Goal: Information Seeking & Learning: Learn about a topic

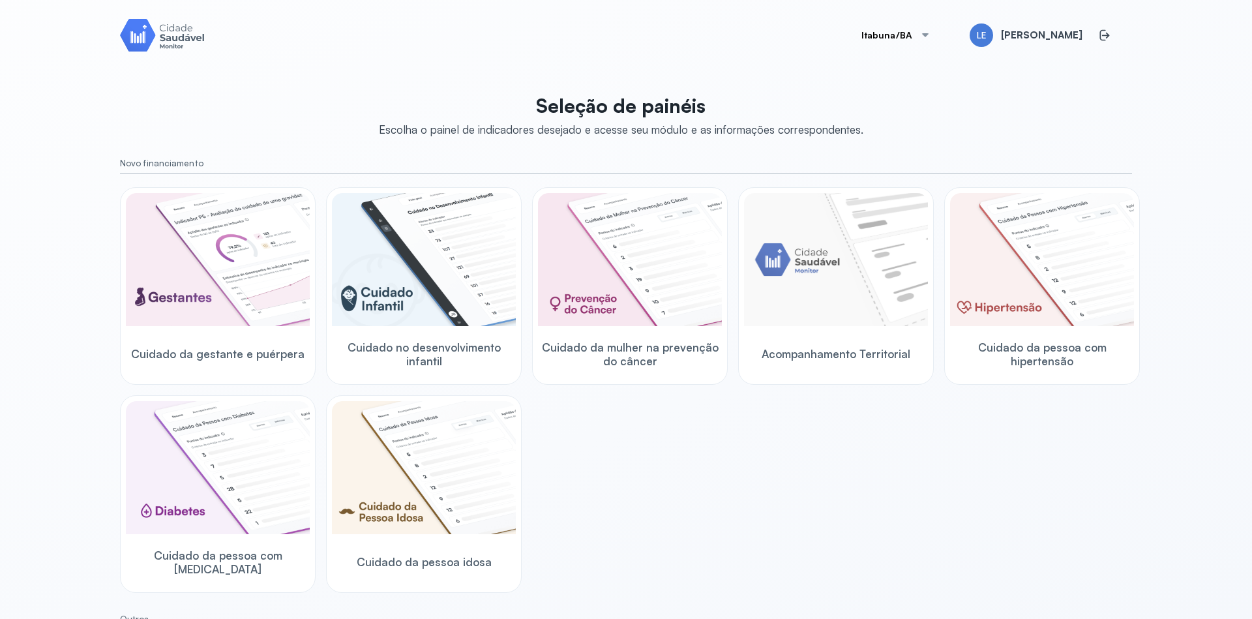
click at [931, 35] on div at bounding box center [925, 35] width 10 height 10
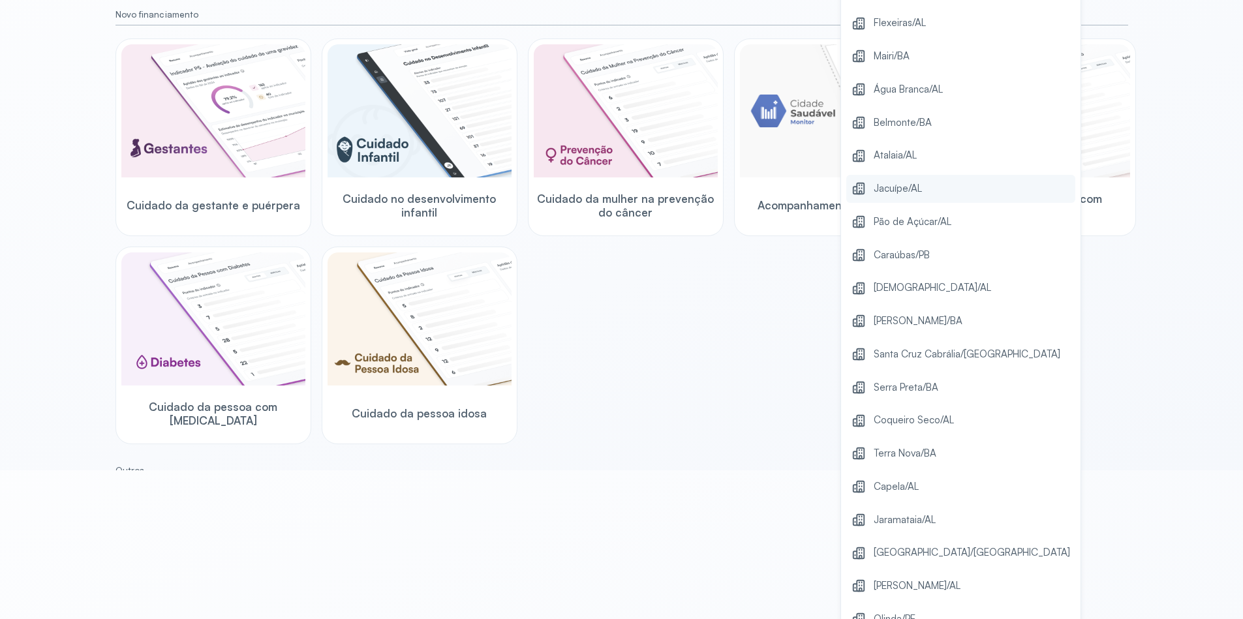
scroll to position [234, 0]
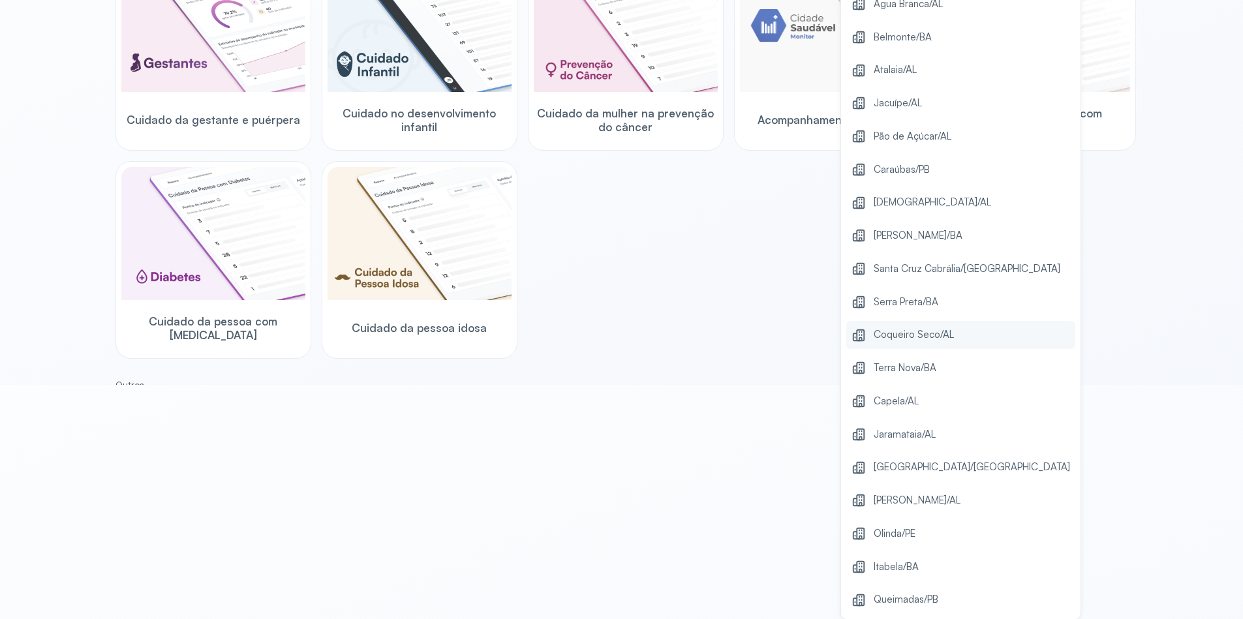
click at [944, 335] on span "Coqueiro Seco/AL" at bounding box center [913, 335] width 80 height 18
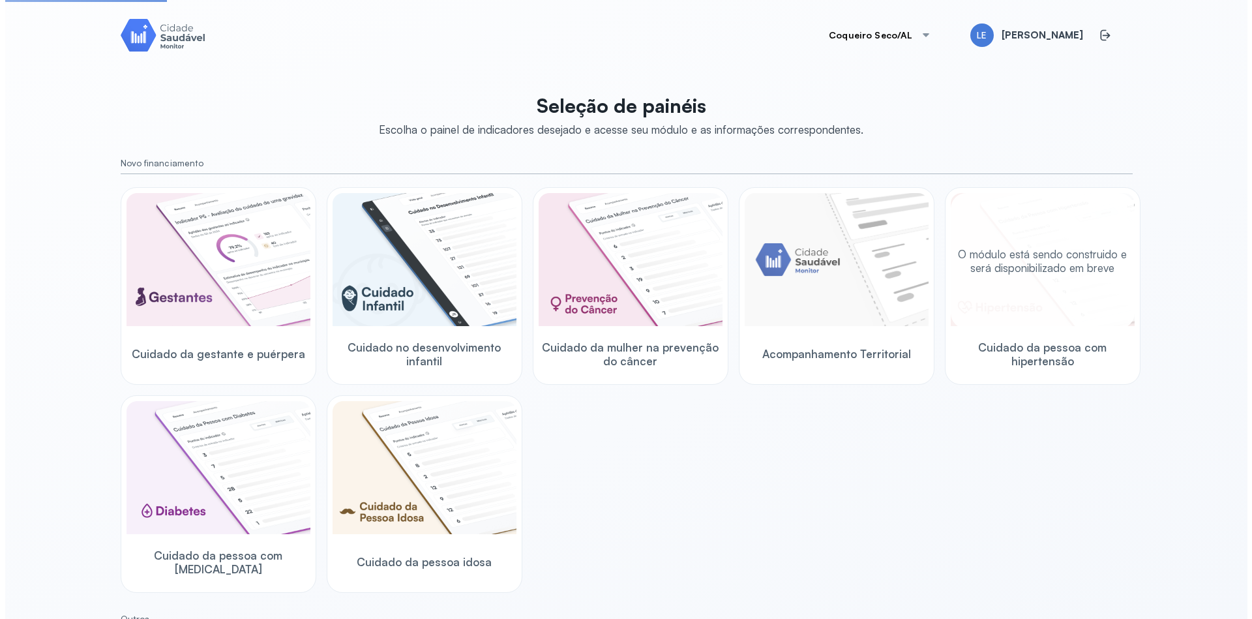
scroll to position [0, 0]
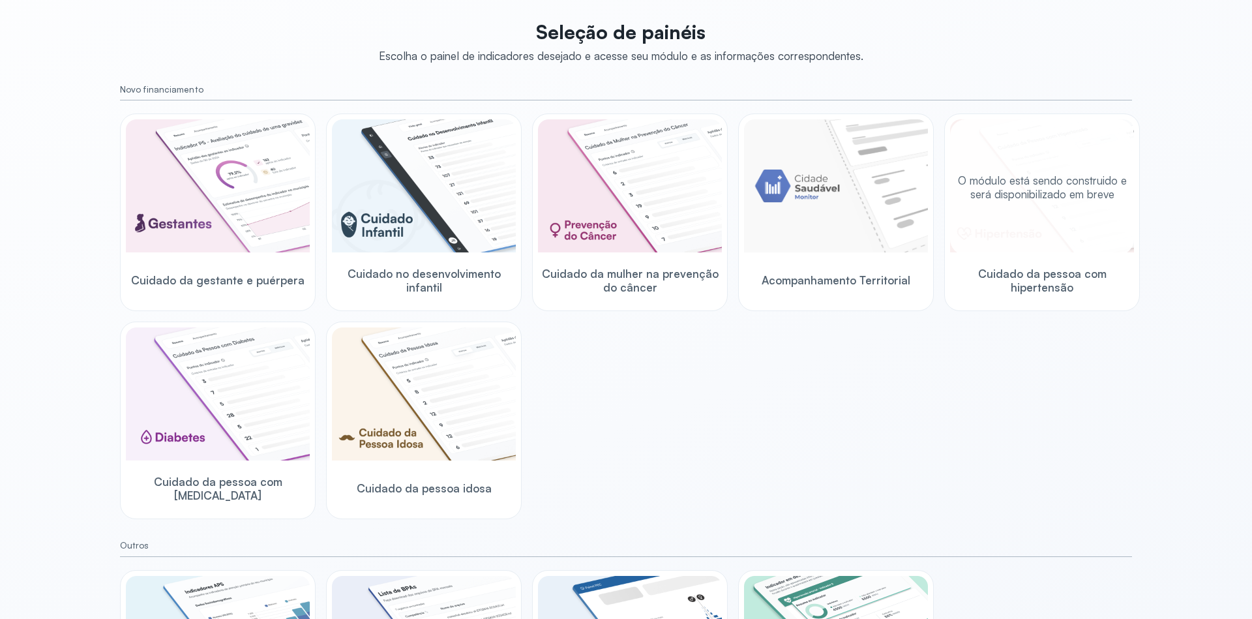
scroll to position [157, 0]
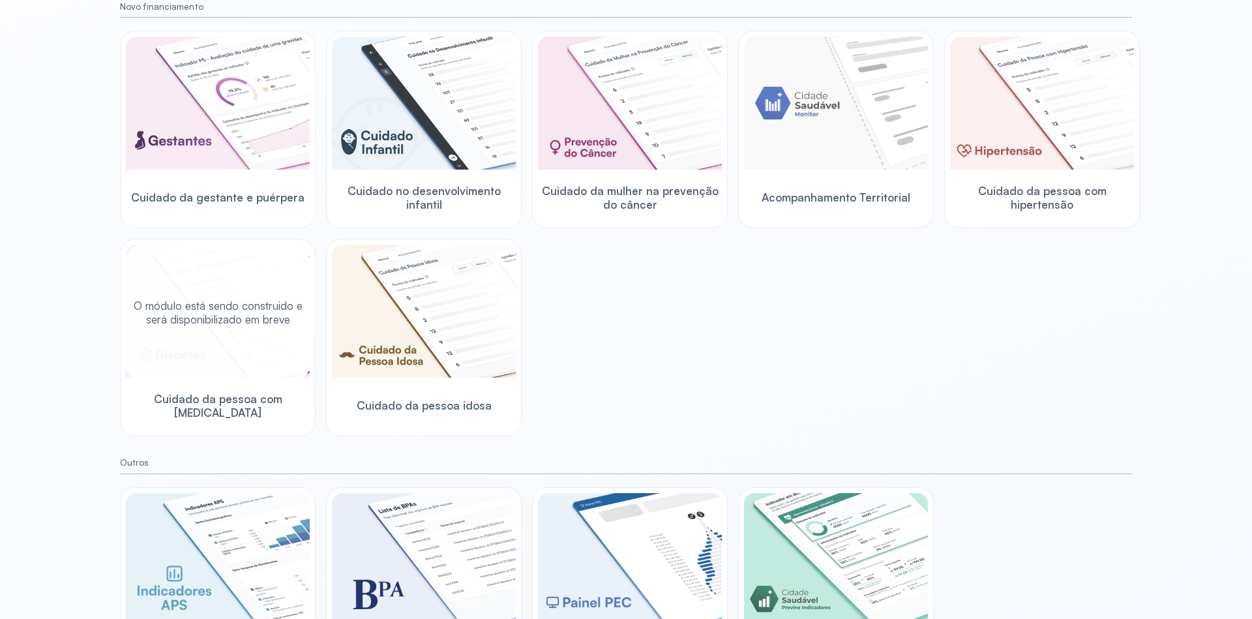
click at [230, 314] on p "O módulo está sendo construido e será disponibilizado em breve" at bounding box center [218, 313] width 174 height 28
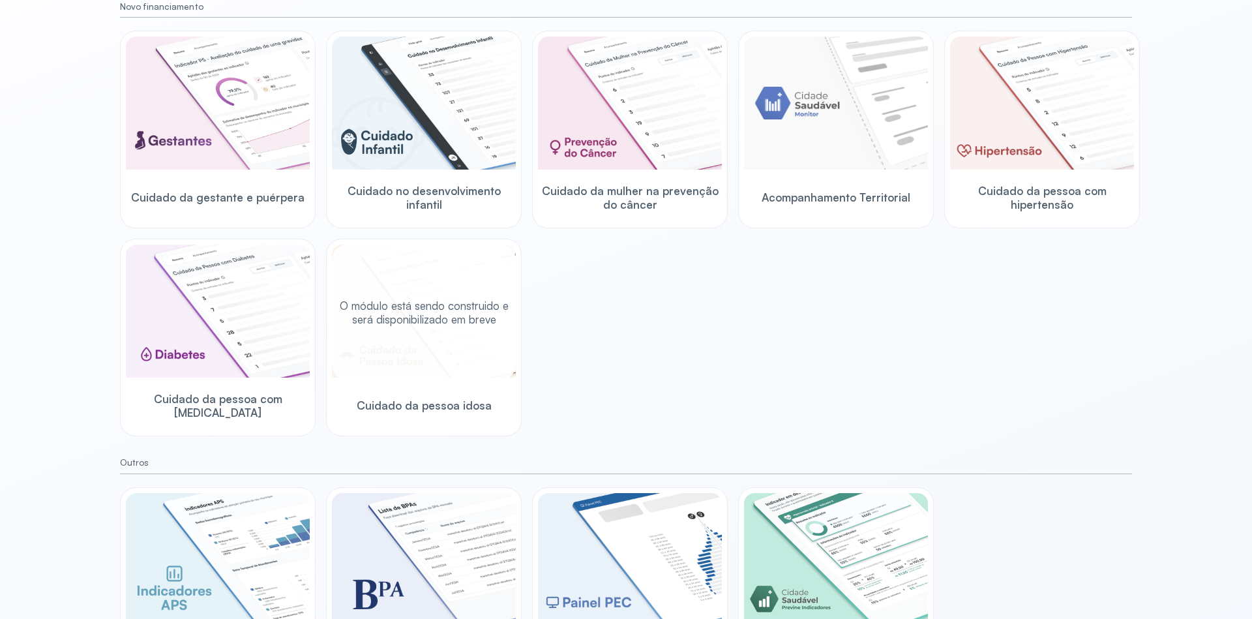
click at [427, 303] on p "O módulo está sendo construido e será disponibilizado em breve" at bounding box center [424, 313] width 174 height 28
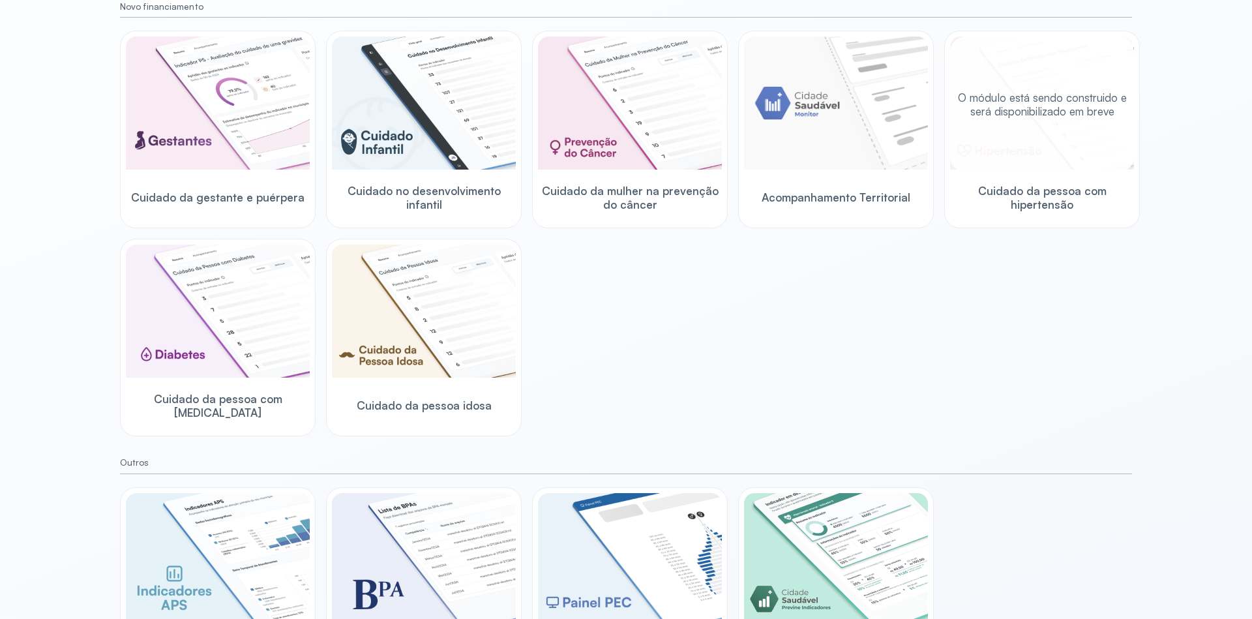
click at [1079, 120] on div "O módulo está sendo construido e será disponibilizado em breve" at bounding box center [1042, 105] width 184 height 136
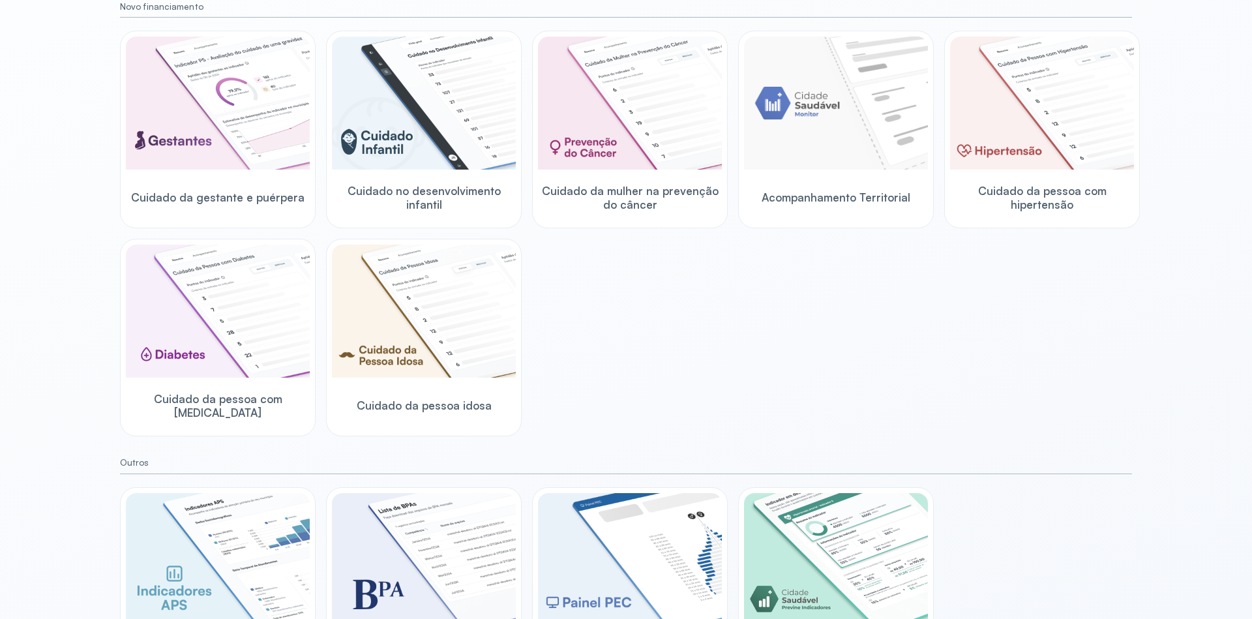
click at [1099, 263] on div "Cuidado da gestante e puérpera Cuidado no desenvolvimento infantil Cuidado da m…" at bounding box center [626, 234] width 1012 height 406
click at [1055, 266] on div "Cuidado da gestante e puérpera Cuidado no desenvolvimento infantil Cuidado da m…" at bounding box center [626, 234] width 1012 height 406
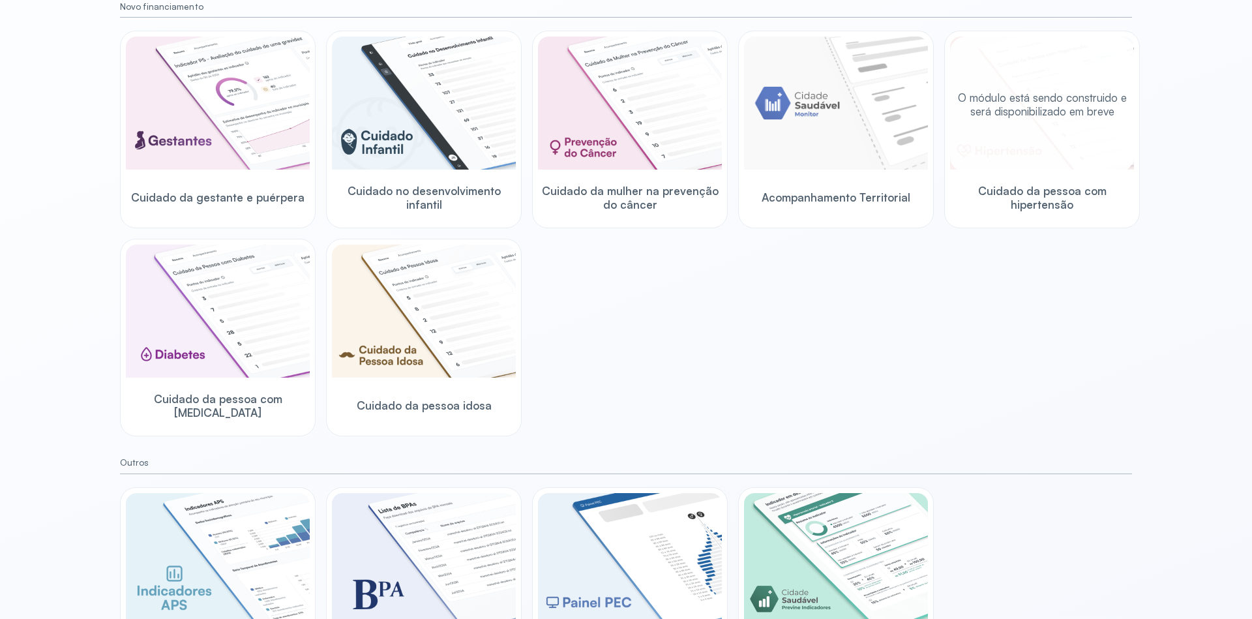
click at [1066, 122] on div "O módulo está sendo construido e será disponibilizado em breve" at bounding box center [1042, 105] width 184 height 136
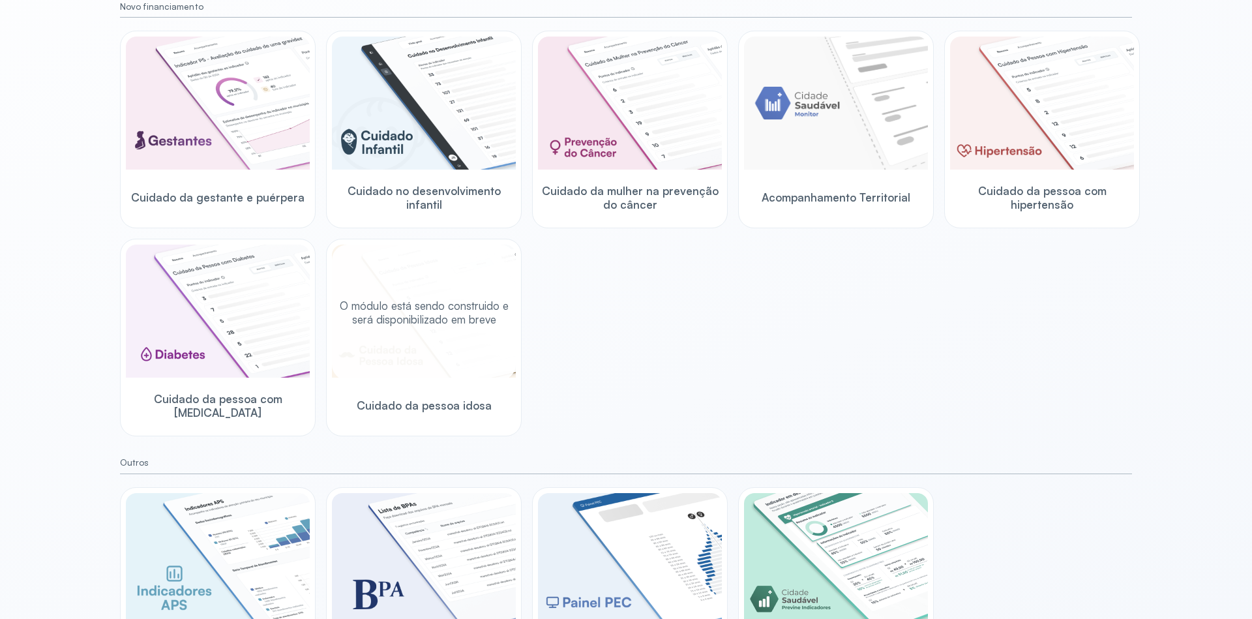
drag, startPoint x: 470, startPoint y: 320, endPoint x: 451, endPoint y: 320, distance: 18.9
click at [470, 320] on p "O módulo está sendo construido e será disponibilizado em breve" at bounding box center [424, 313] width 174 height 28
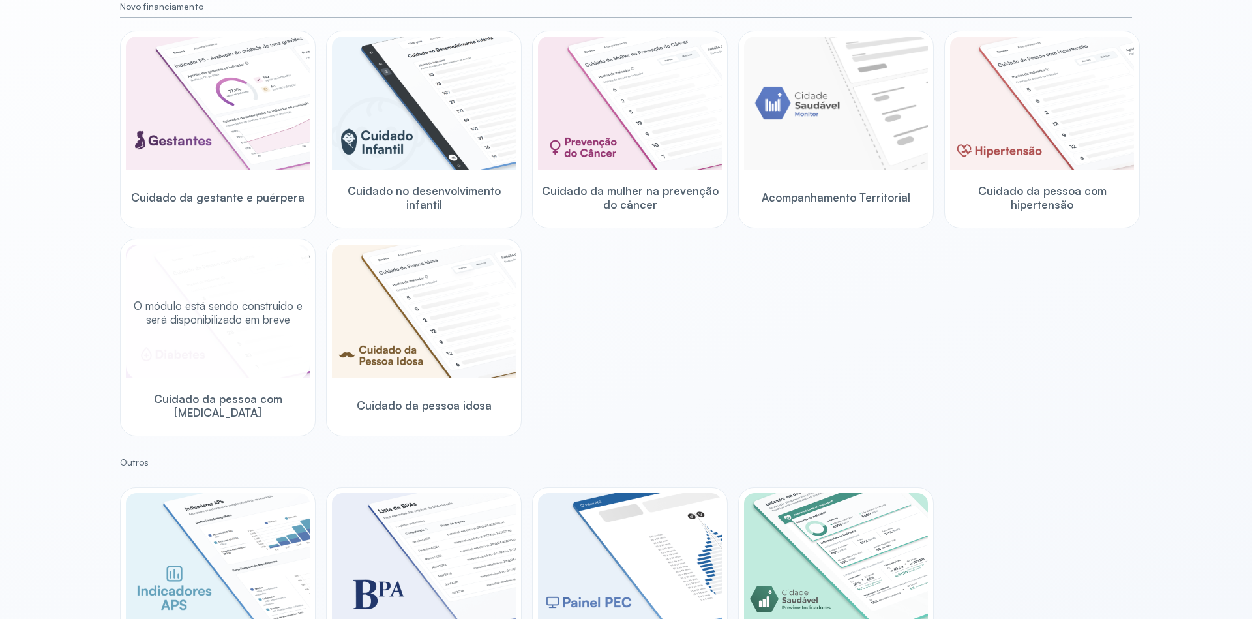
click at [252, 310] on p "O módulo está sendo construido e será disponibilizado em breve" at bounding box center [218, 313] width 174 height 28
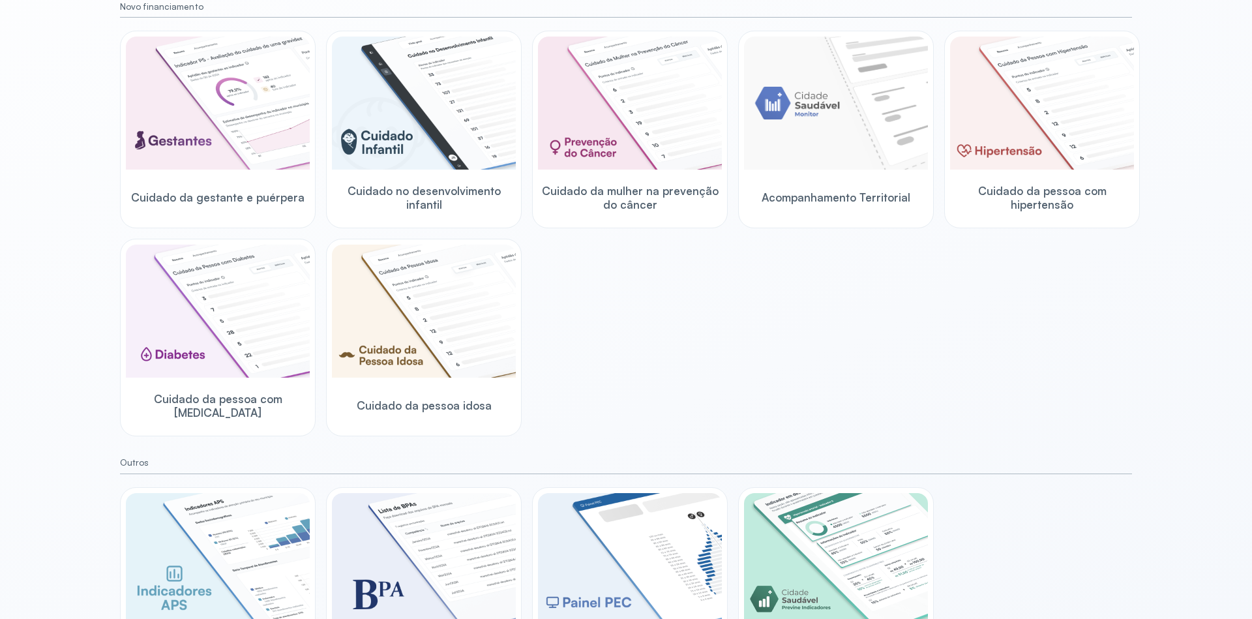
click at [1030, 329] on div "Cuidado da gestante e puérpera Cuidado no desenvolvimento infantil Cuidado da m…" at bounding box center [626, 234] width 1012 height 406
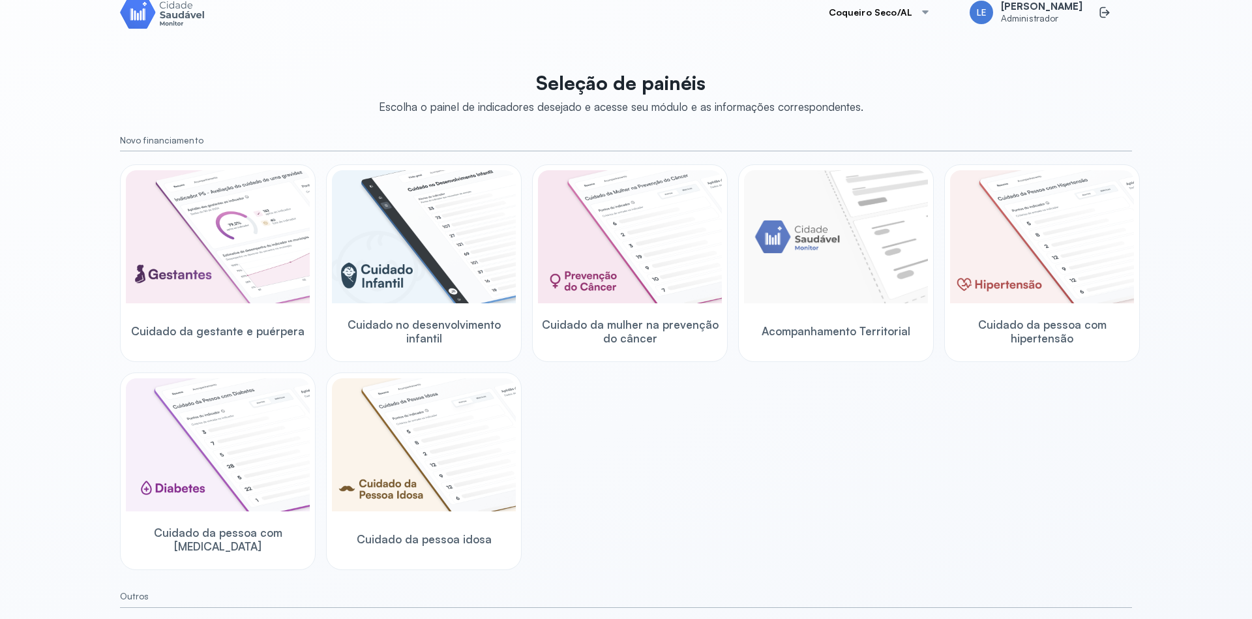
scroll to position [34, 0]
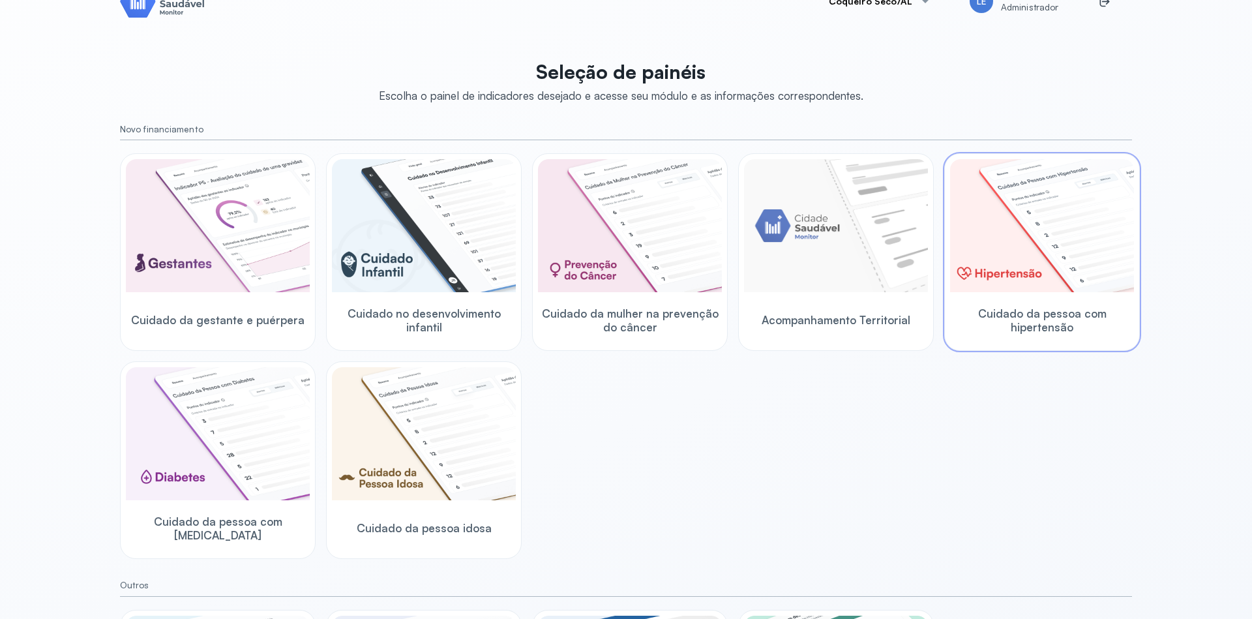
click at [1076, 243] on img at bounding box center [1042, 225] width 184 height 133
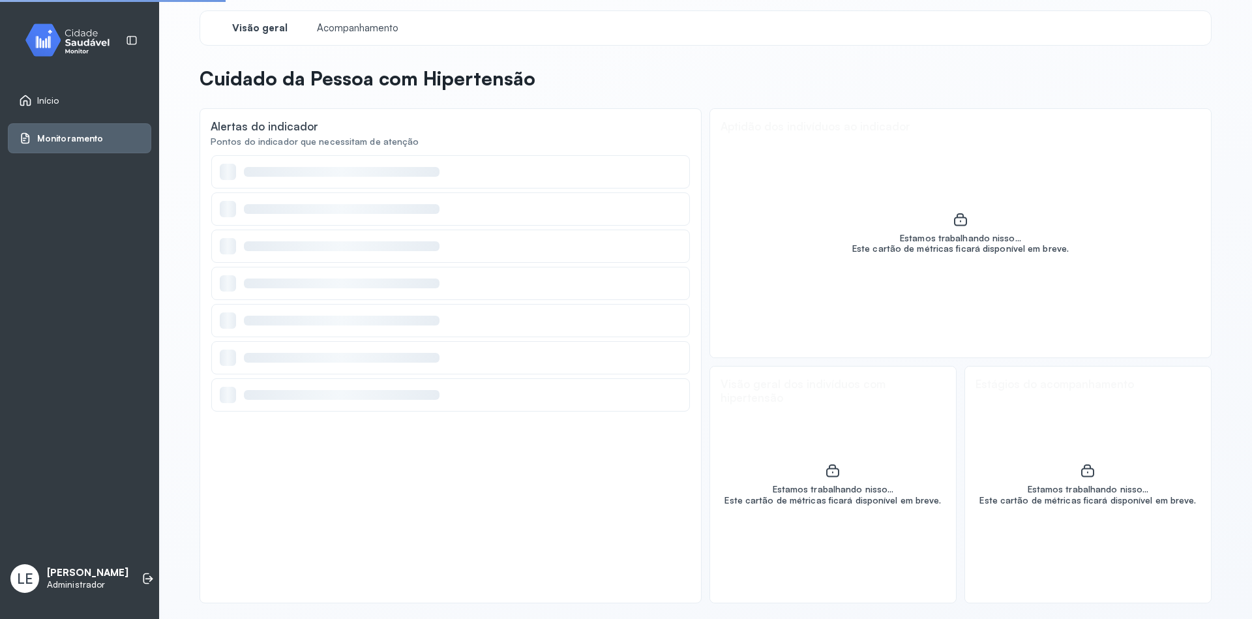
scroll to position [5, 0]
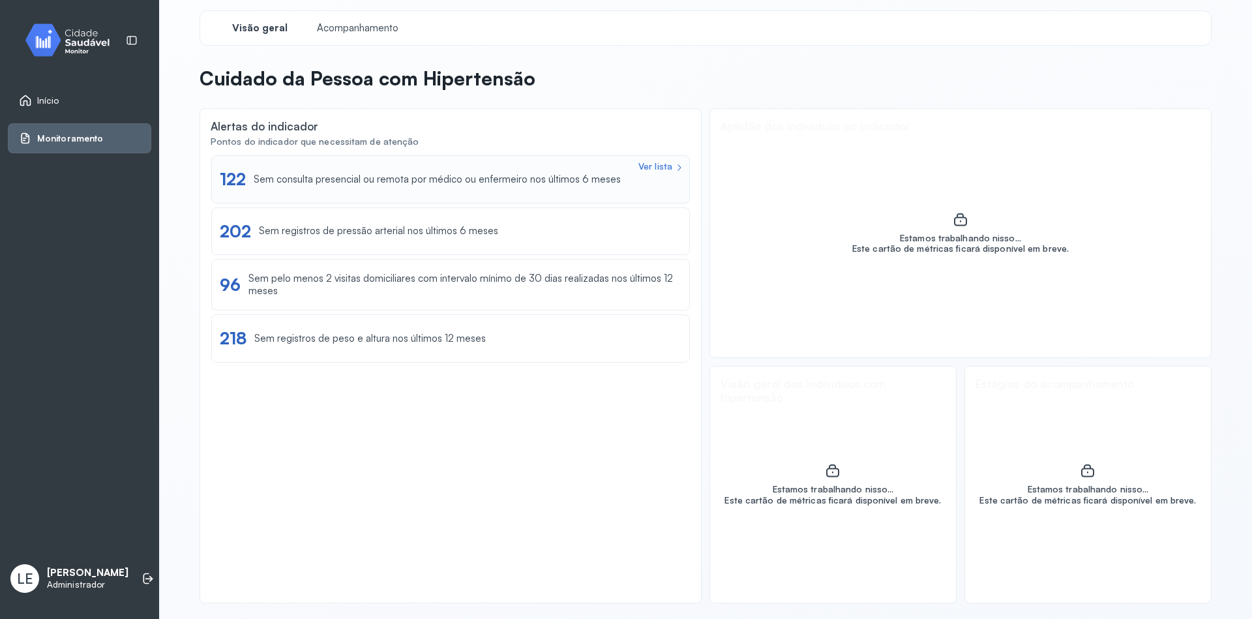
click at [369, 189] on div "Ver lista 122 Sem consulta presencial ou remota por médico ou enfermeiro nos úl…" at bounding box center [451, 179] width 462 height 20
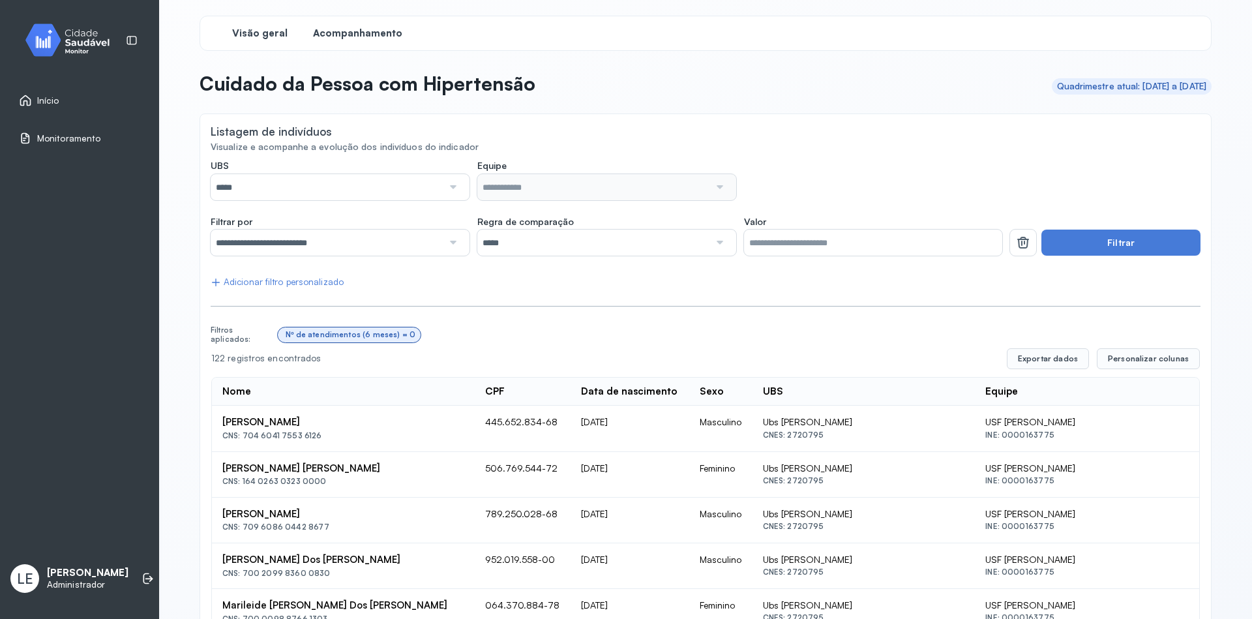
click at [269, 32] on span "Visão geral" at bounding box center [259, 33] width 55 height 12
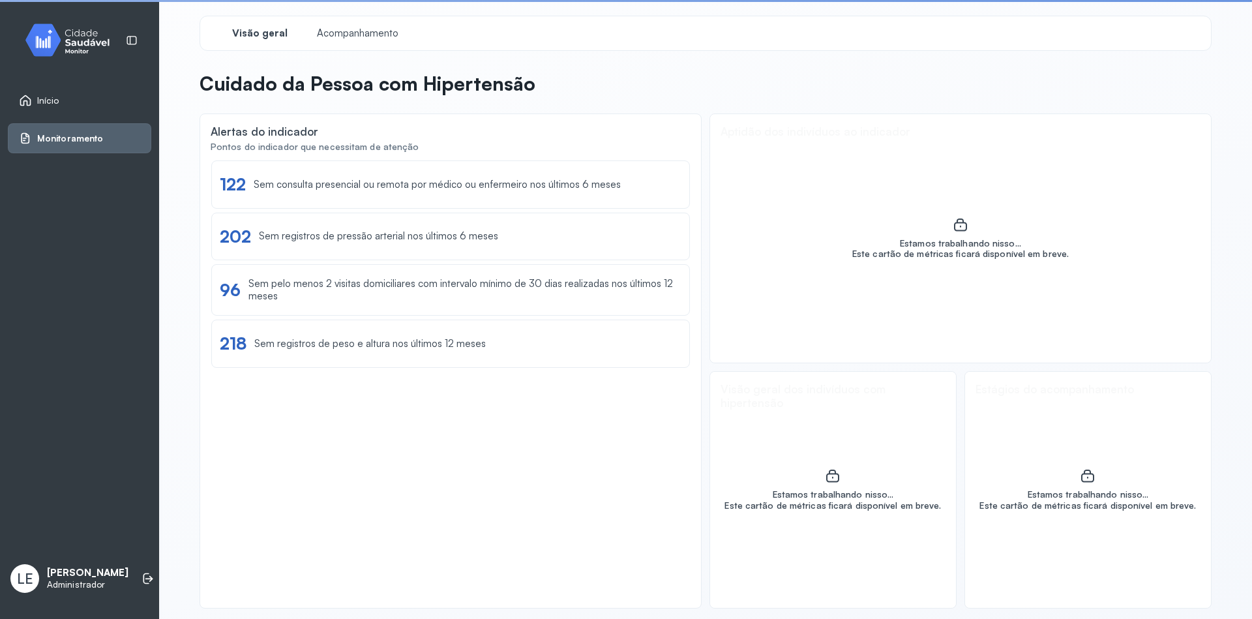
click at [449, 489] on div "Ver lista 122 Sem consulta presencial ou remota por médico ou enfermeiro nos úl…" at bounding box center [450, 378] width 479 height 436
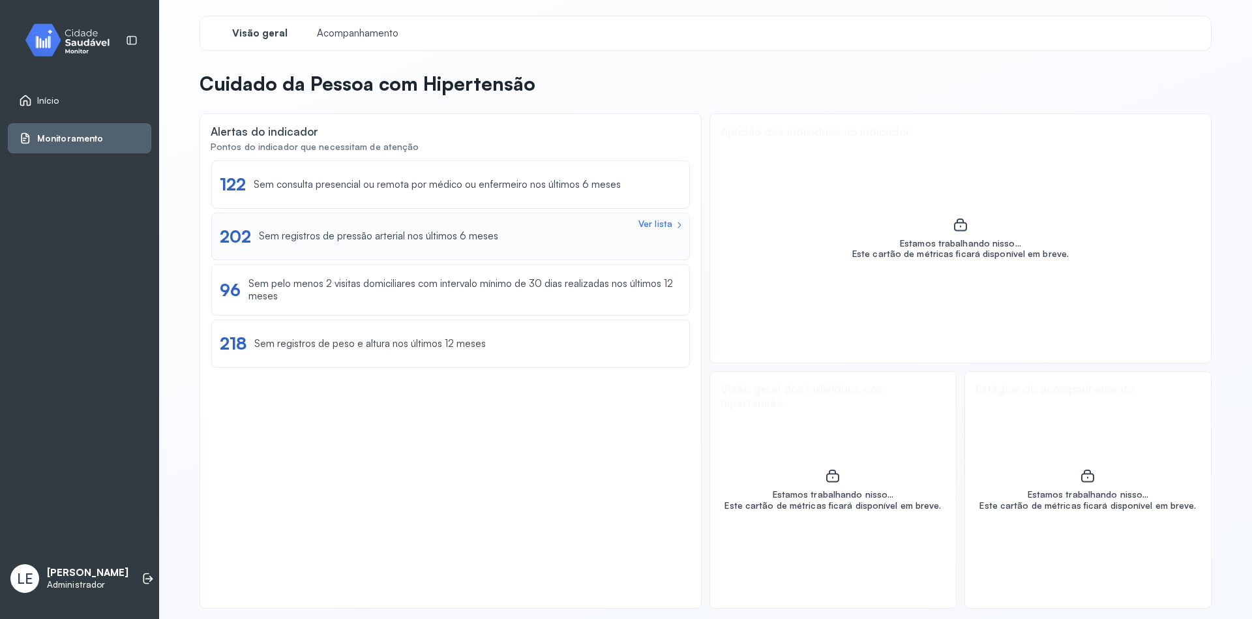
click at [336, 237] on div "Sem registros de pressão arterial nos últimos 6 meses" at bounding box center [378, 236] width 239 height 12
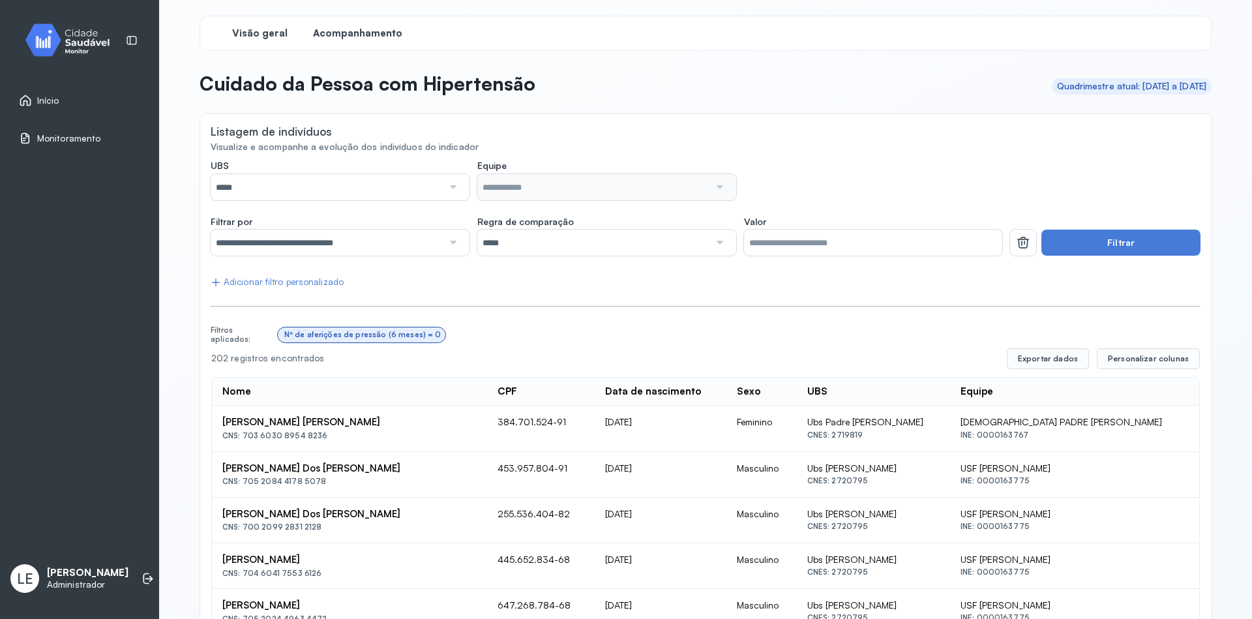
click at [256, 35] on span "Visão geral" at bounding box center [259, 33] width 55 height 12
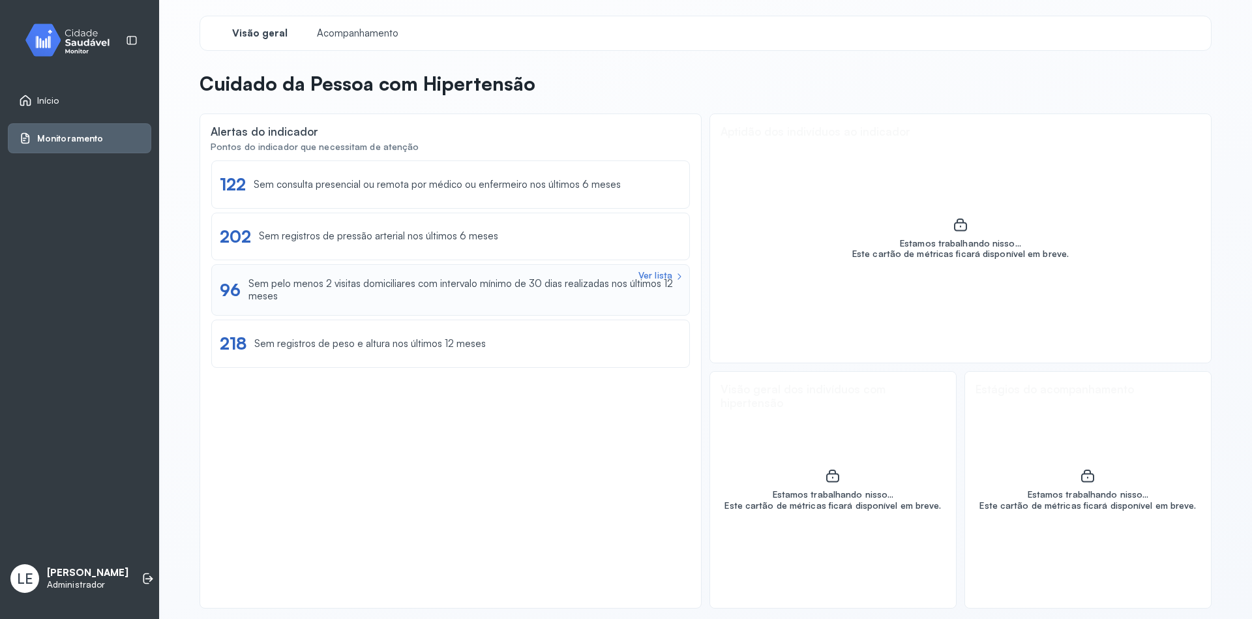
click at [342, 288] on div "Sem pelo menos 2 visitas domiciliares com intervalo mínimo de 30 dias realizada…" at bounding box center [465, 290] width 433 height 25
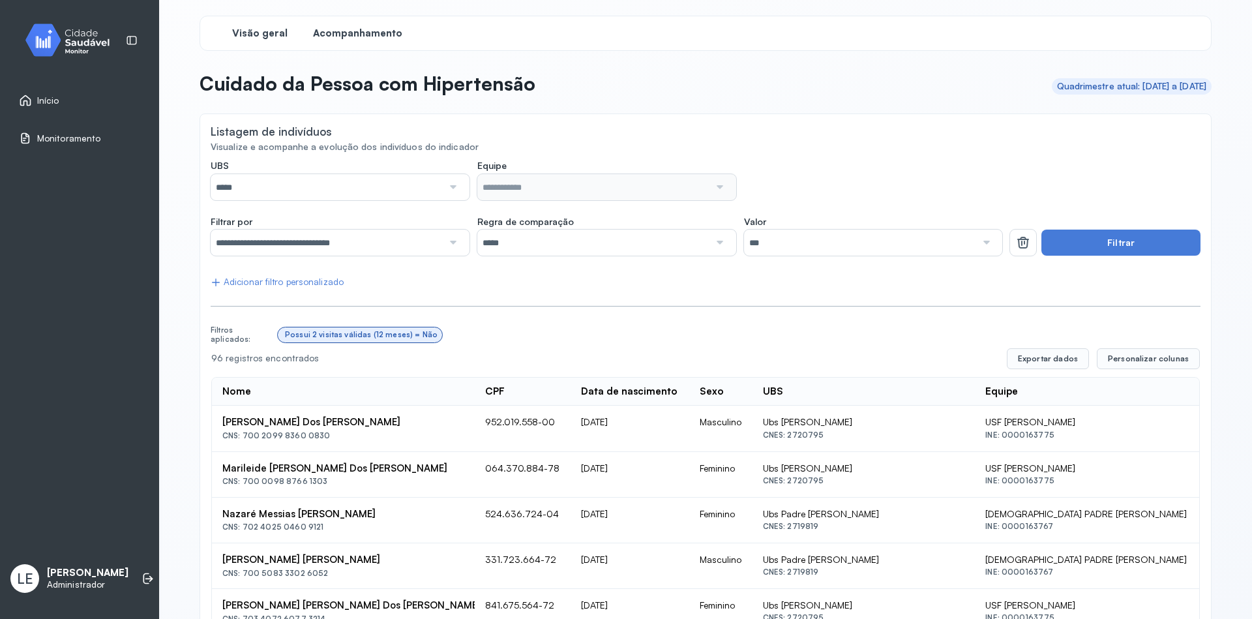
click at [282, 38] on div "Visão geral" at bounding box center [260, 33] width 98 height 23
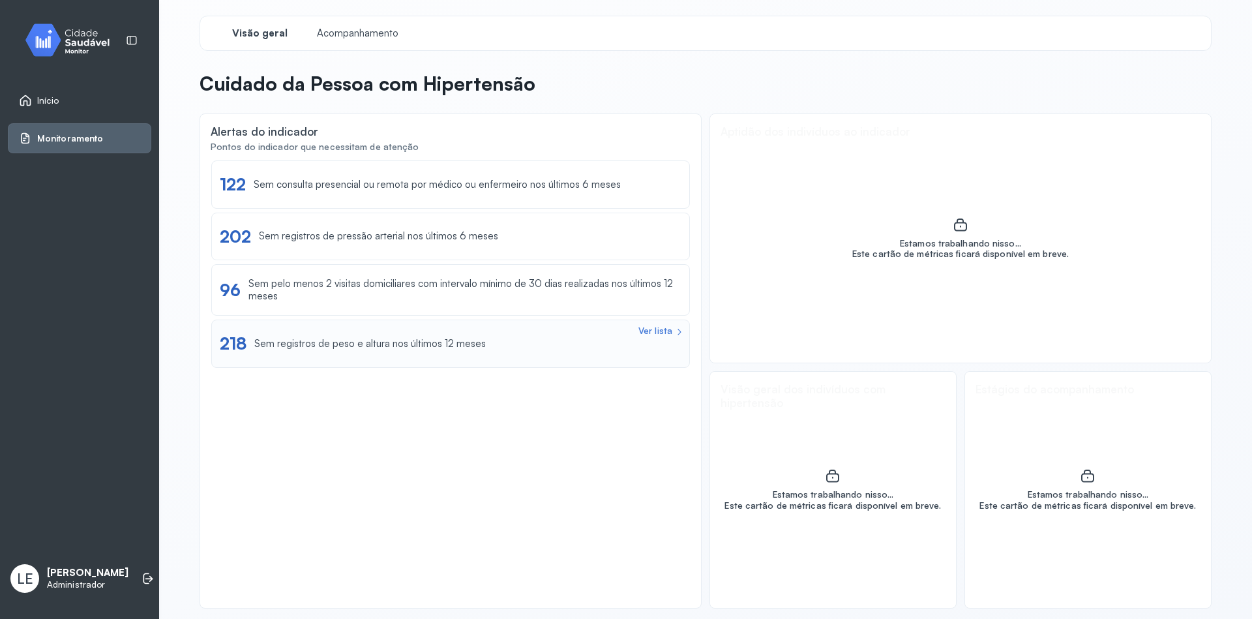
click at [363, 344] on div "Sem registros de peso e altura nos últimos 12 meses" at bounding box center [370, 344] width 232 height 12
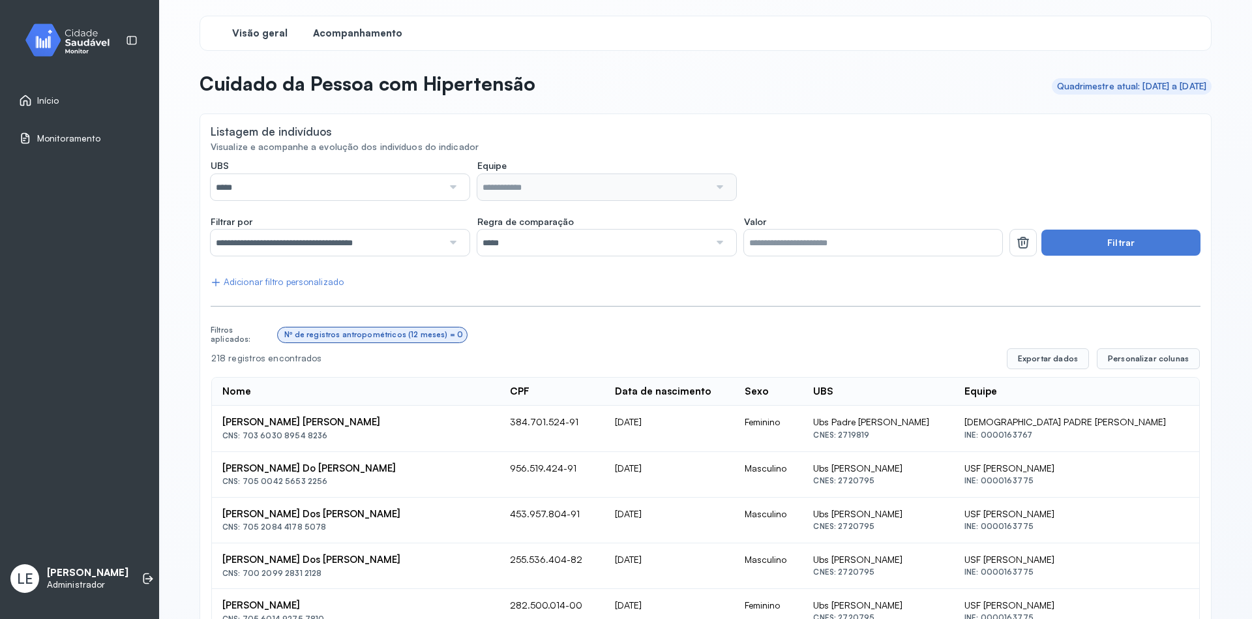
click at [267, 43] on div "Visão geral" at bounding box center [260, 33] width 98 height 23
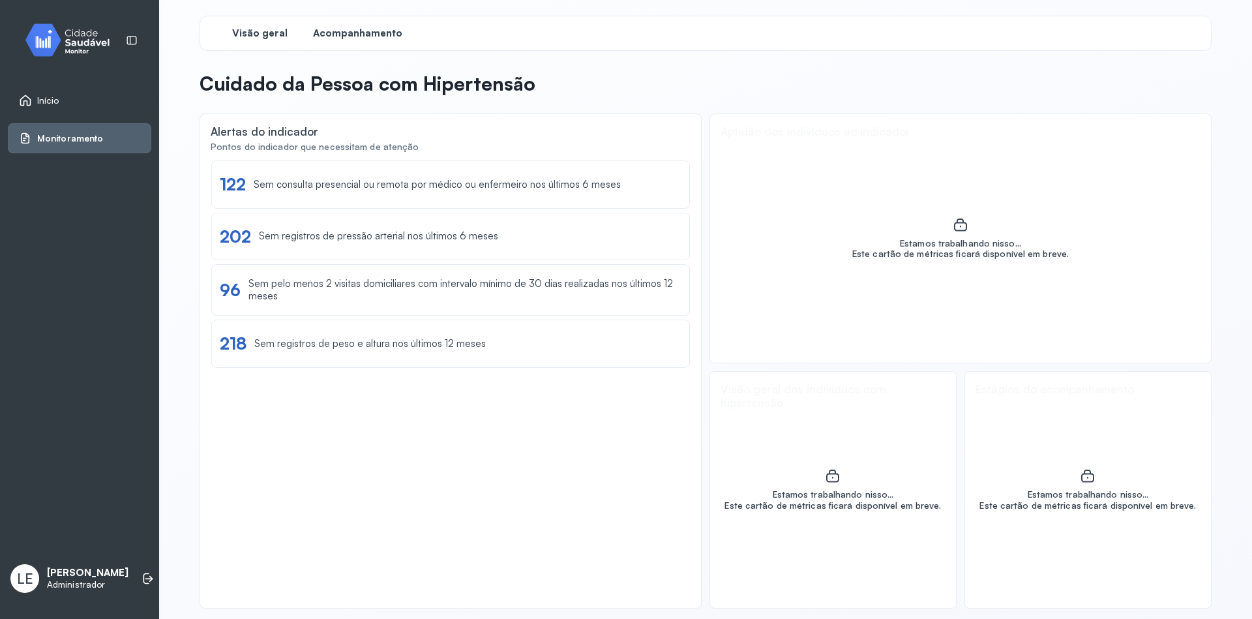
click at [382, 39] on span "Acompanhamento" at bounding box center [357, 33] width 89 height 12
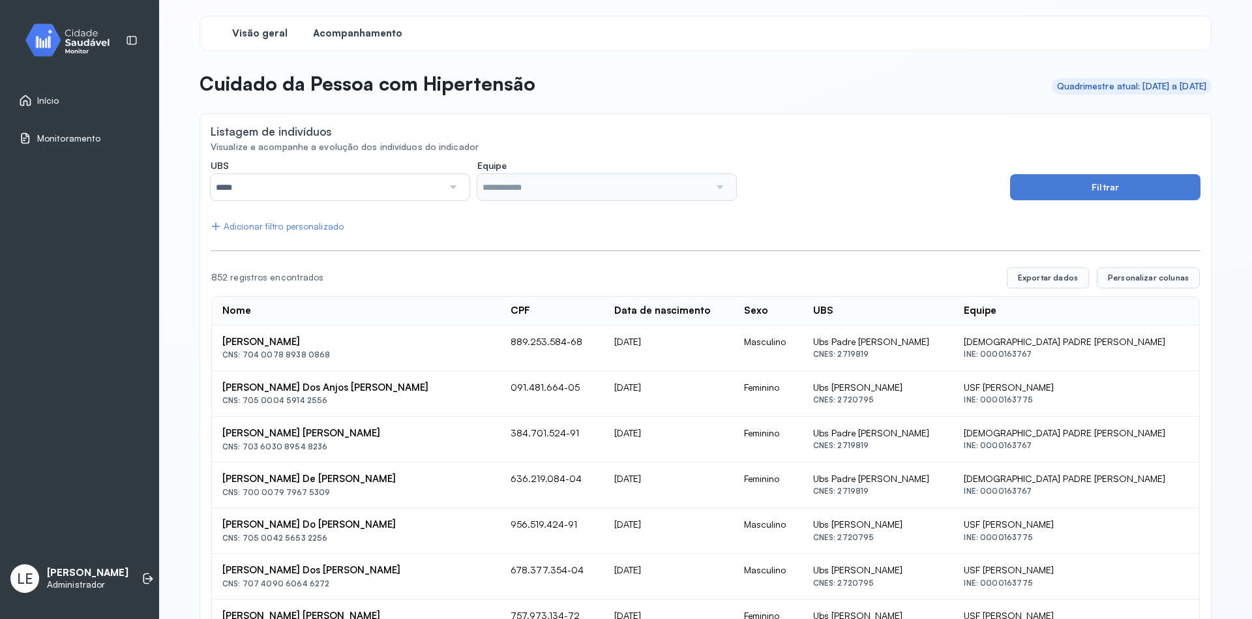
click at [264, 35] on span "Visão geral" at bounding box center [259, 33] width 55 height 12
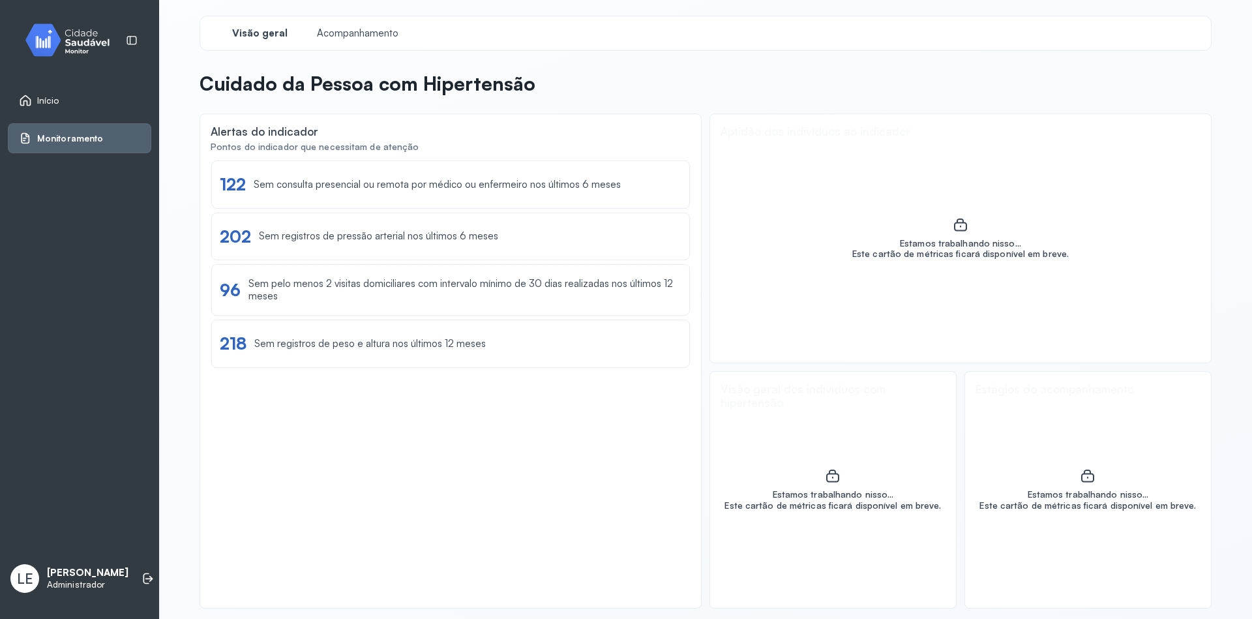
click at [51, 101] on span "Início" at bounding box center [48, 100] width 22 height 11
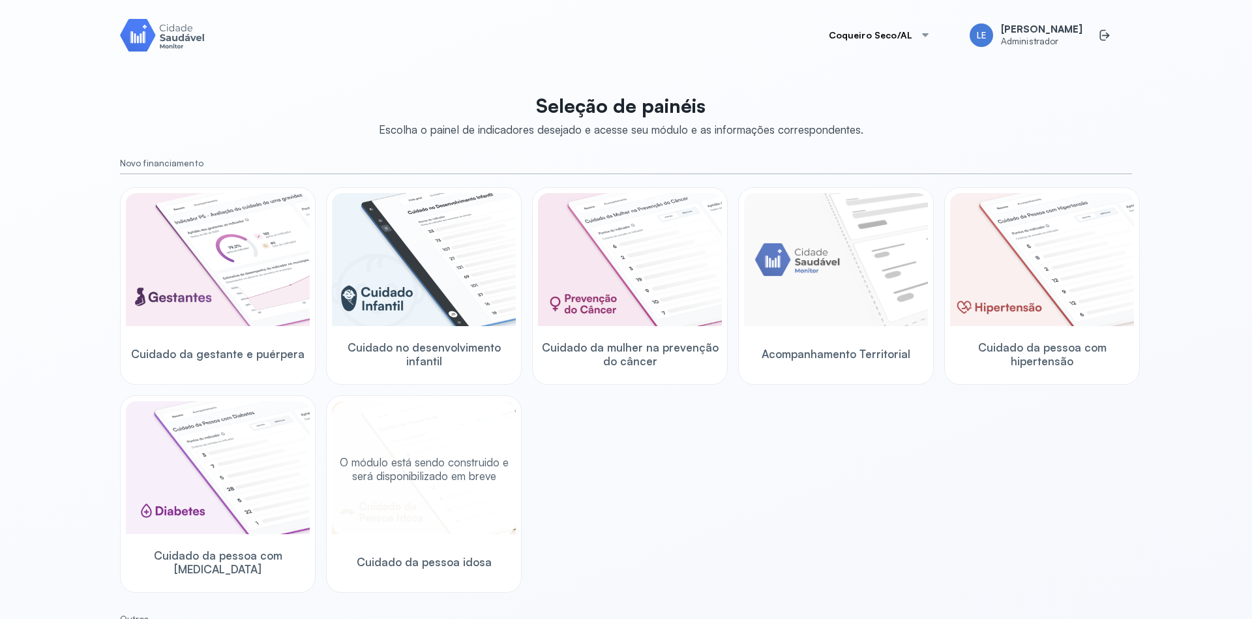
click at [1213, 243] on div "Coqueiro Seco/AL LE Lucas Eliaquim Administrador Seleção de painéis Escolha o p…" at bounding box center [626, 309] width 1252 height 619
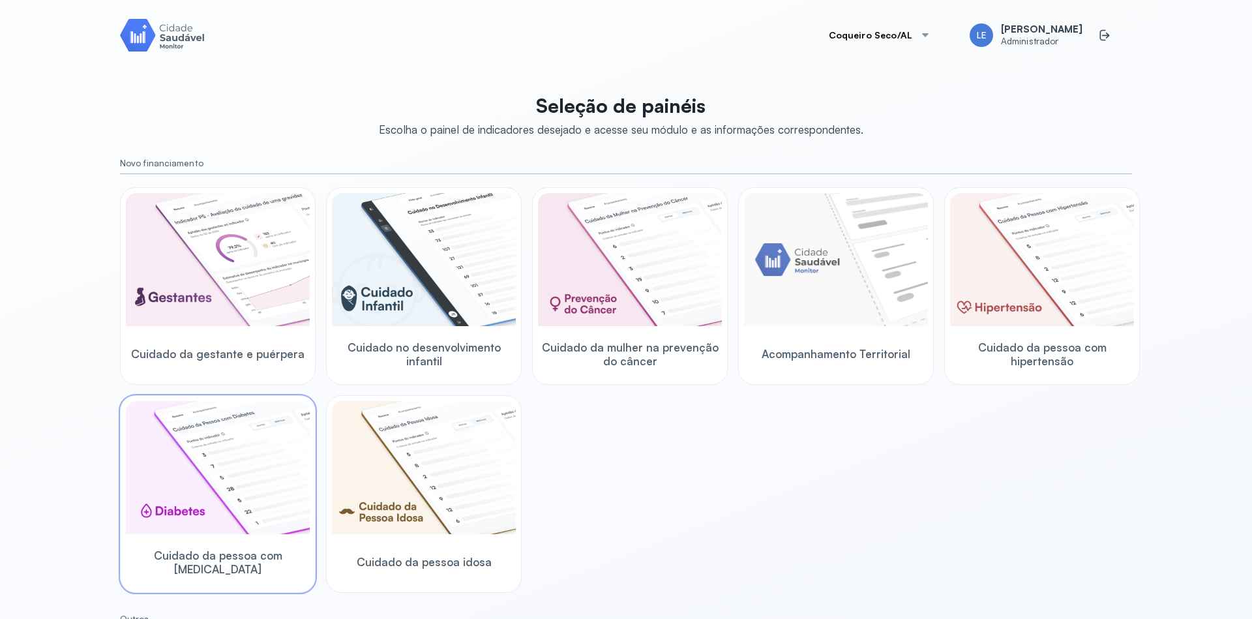
click at [260, 481] on img at bounding box center [218, 467] width 184 height 133
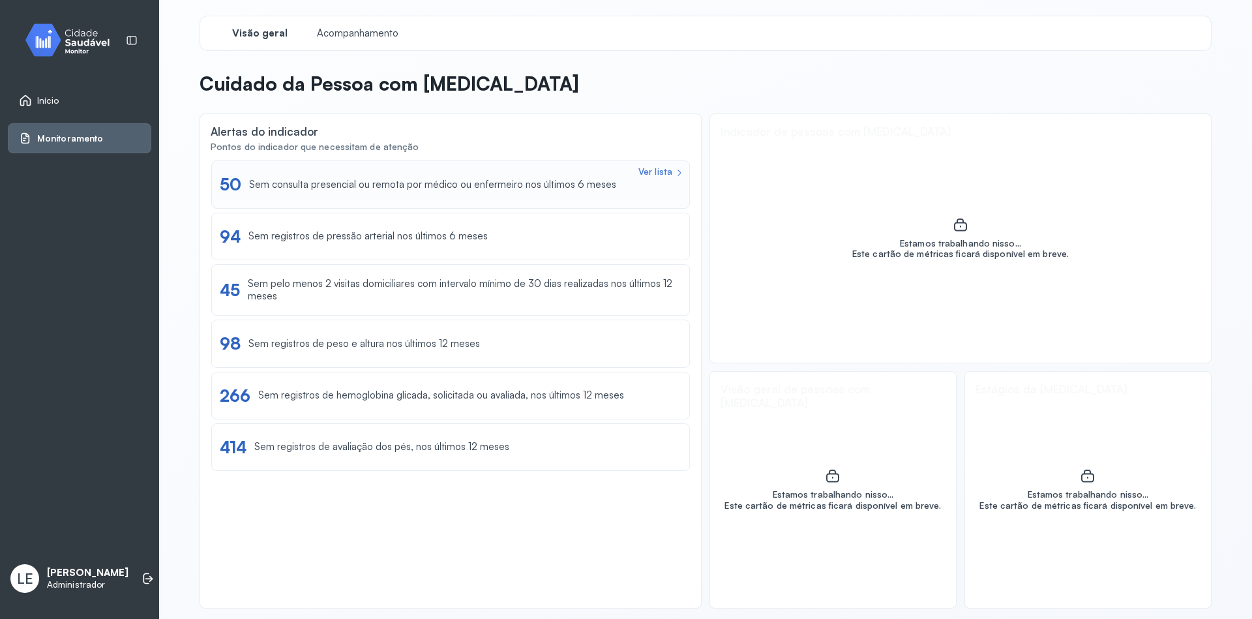
click at [446, 189] on div "Sem consulta presencial ou remota por médico ou enfermeiro nos últimos 6 meses" at bounding box center [432, 185] width 367 height 12
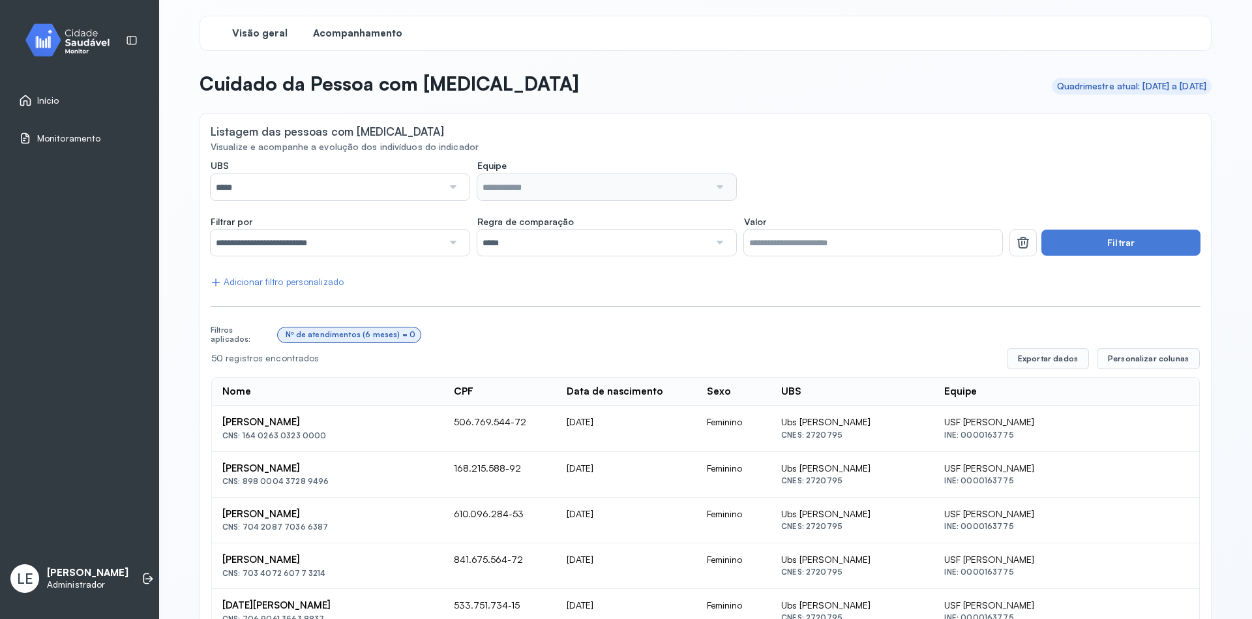
click at [237, 22] on div "Visão geral" at bounding box center [260, 33] width 98 height 23
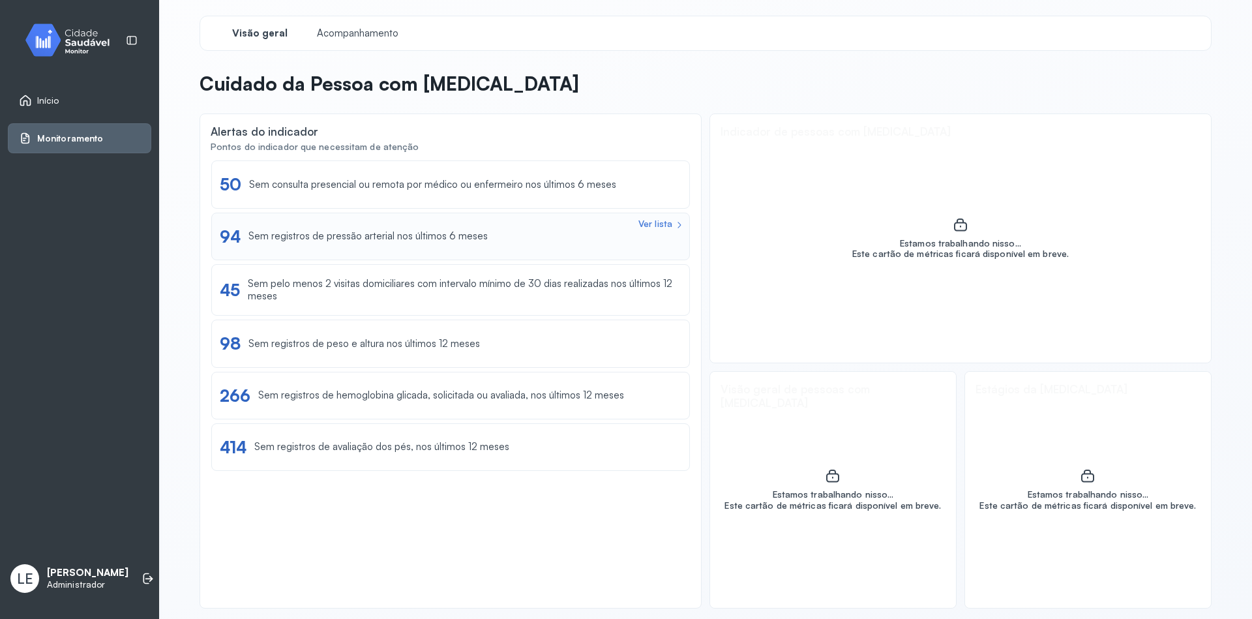
click at [394, 239] on div "Sem registros de pressão arterial nos últimos 6 meses" at bounding box center [368, 236] width 239 height 12
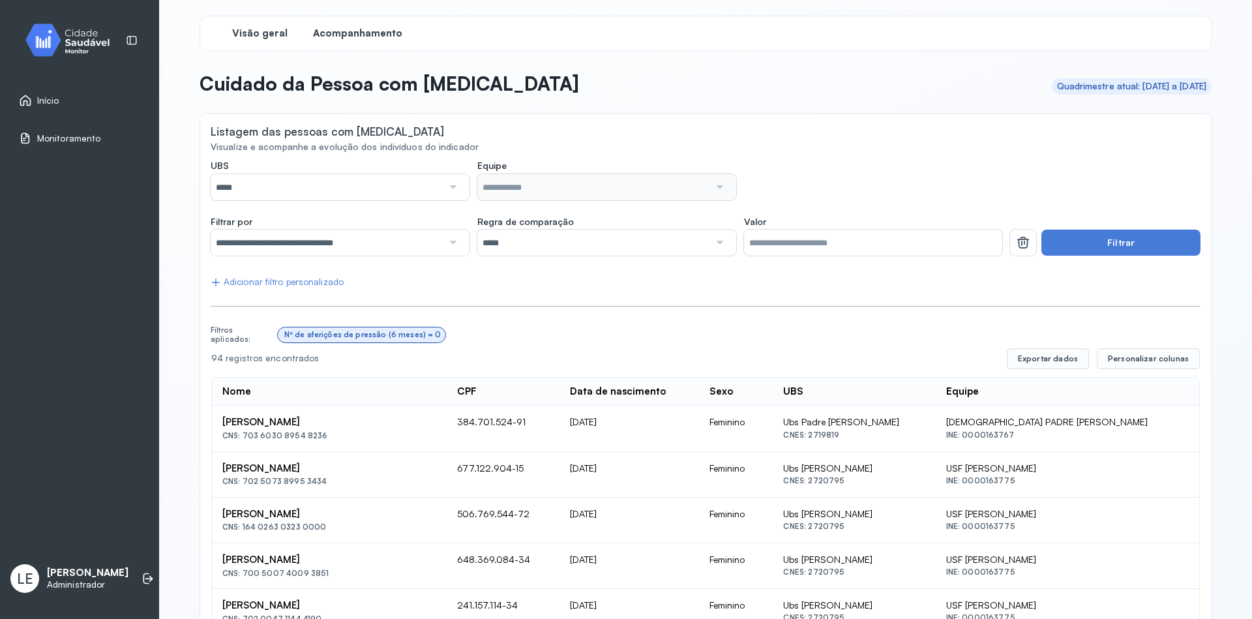
click at [246, 42] on div "Visão geral" at bounding box center [260, 33] width 98 height 23
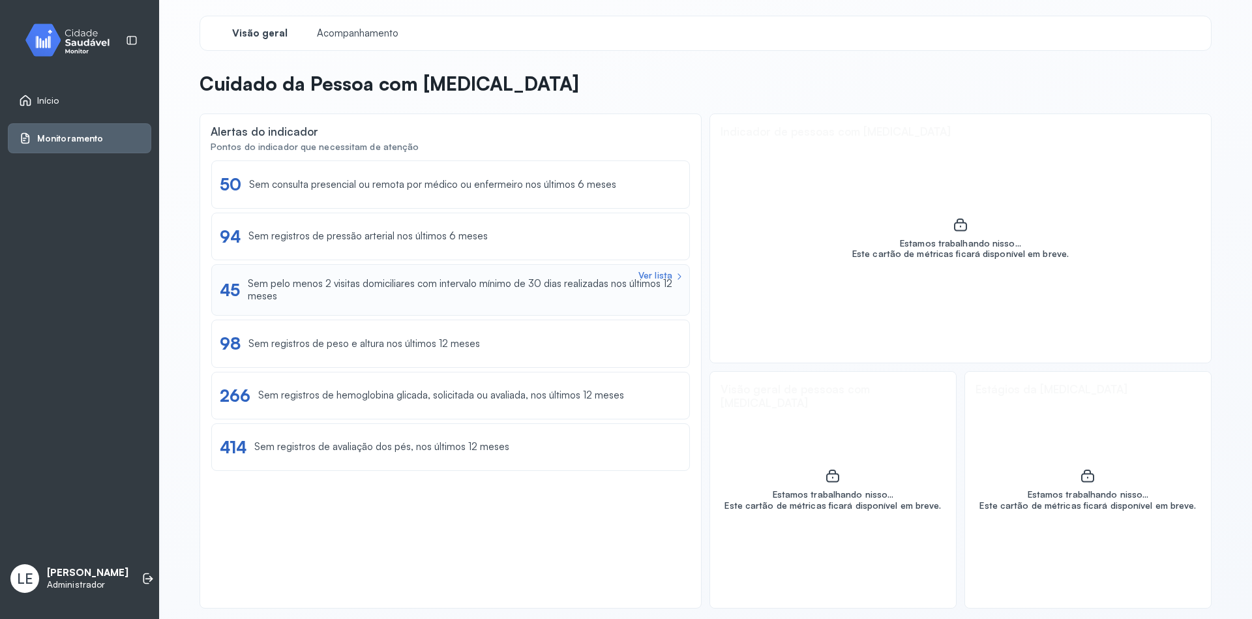
click at [381, 286] on div "Sem pelo menos 2 visitas domiciliares com intervalo mínimo de 30 dias realizada…" at bounding box center [465, 290] width 434 height 25
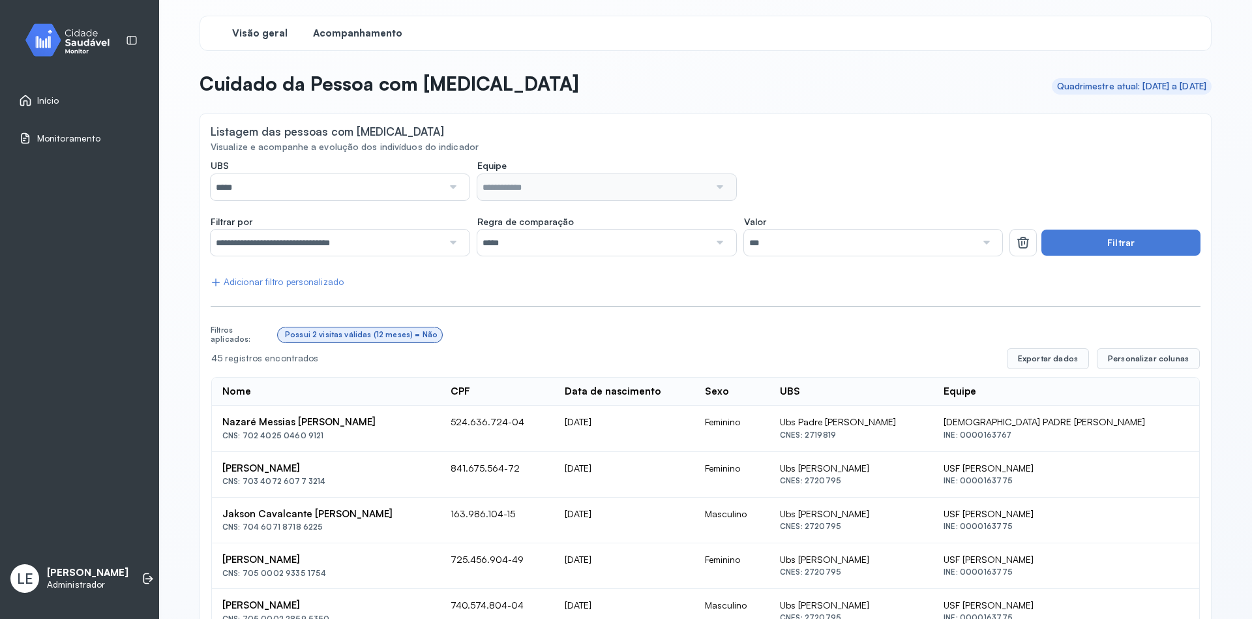
click at [260, 31] on span "Visão geral" at bounding box center [259, 33] width 55 height 12
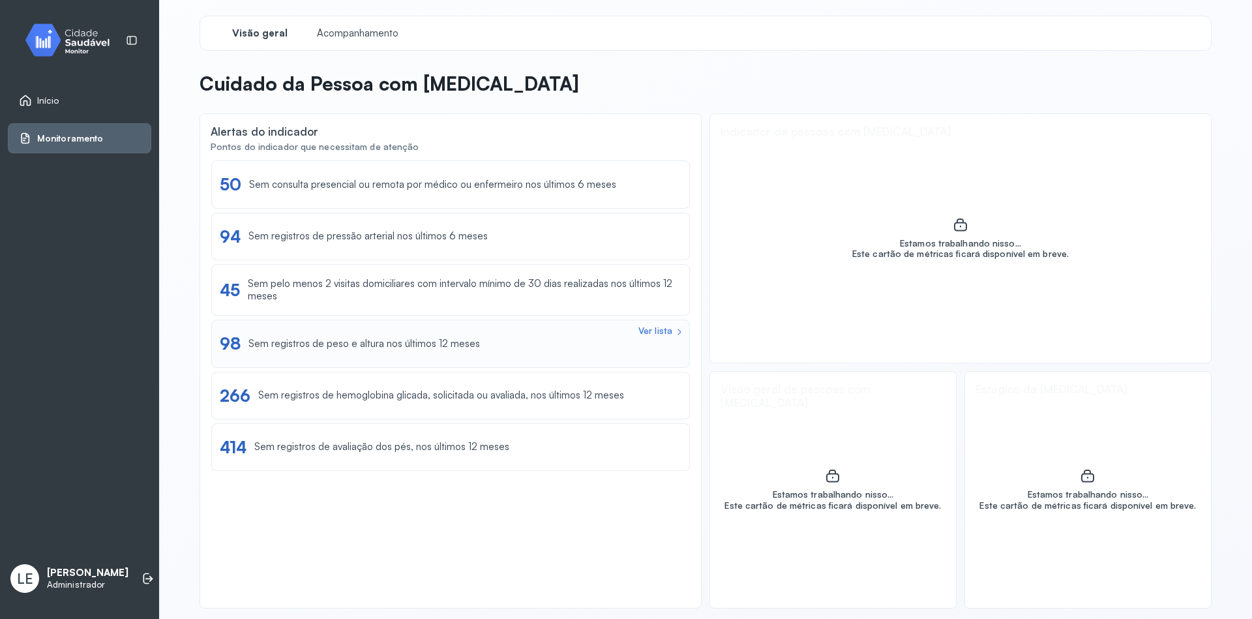
click at [349, 347] on div "Sem registros de peso e altura nos últimos 12 meses" at bounding box center [365, 344] width 232 height 12
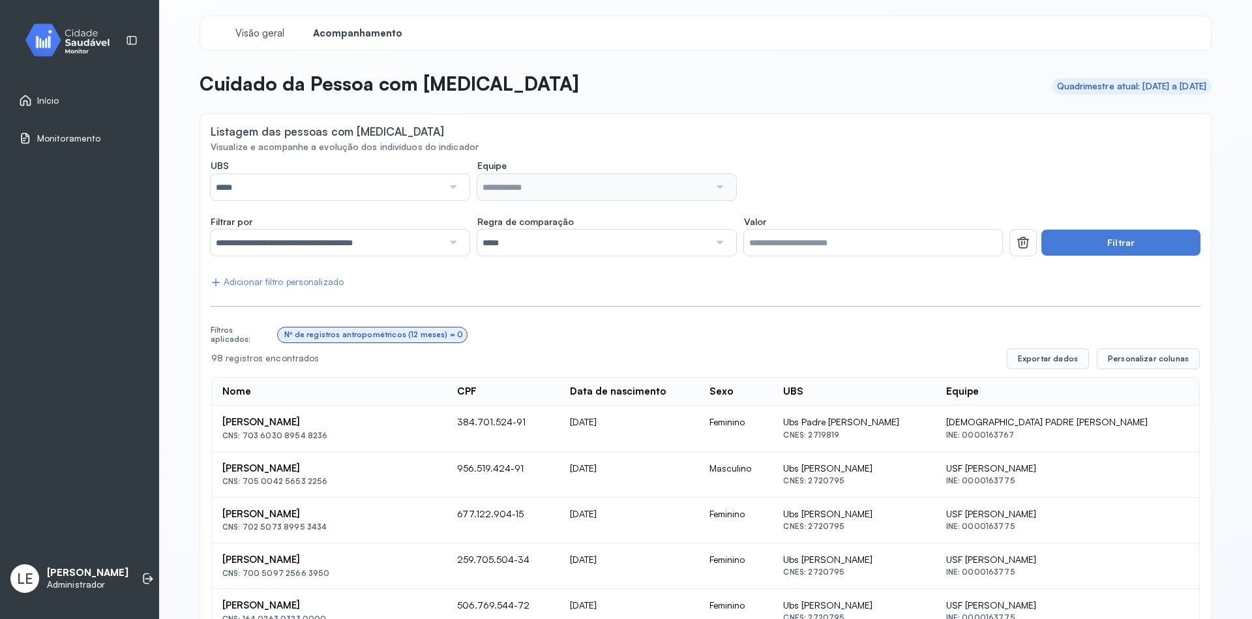
click at [260, 37] on span "Visão geral" at bounding box center [259, 33] width 55 height 12
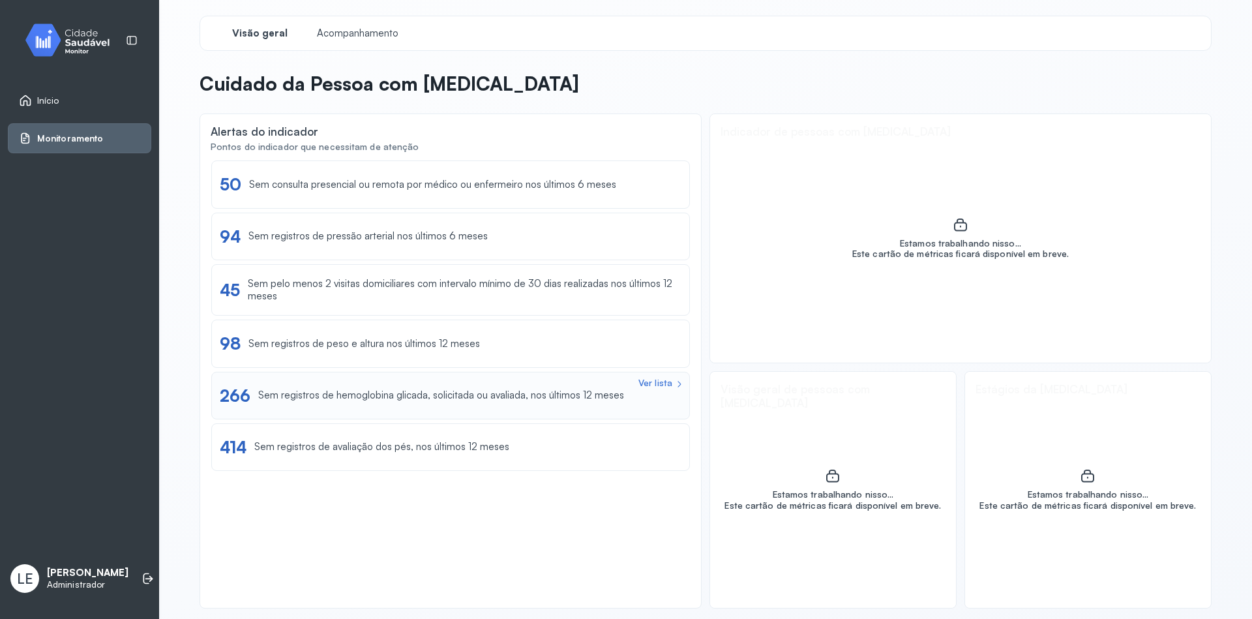
click at [434, 404] on div "Ver lista 266 Sem registros de hemoglobina glicada, solicitada ou avaliada, nos…" at bounding box center [451, 396] width 462 height 20
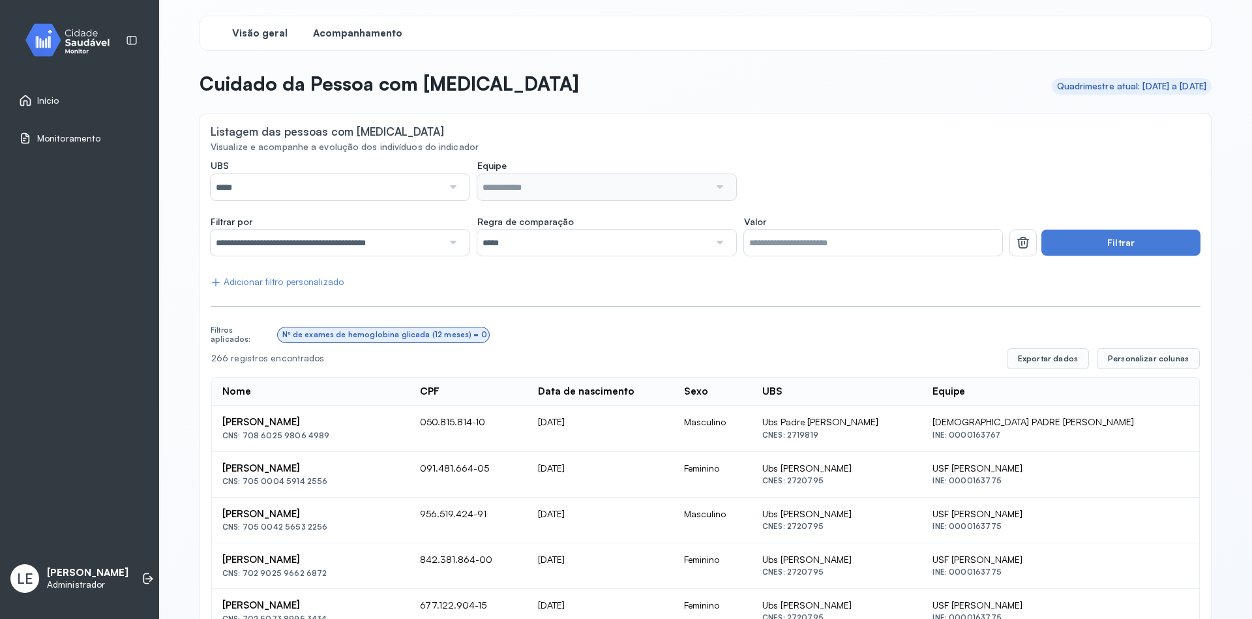
click at [258, 35] on span "Visão geral" at bounding box center [259, 33] width 55 height 12
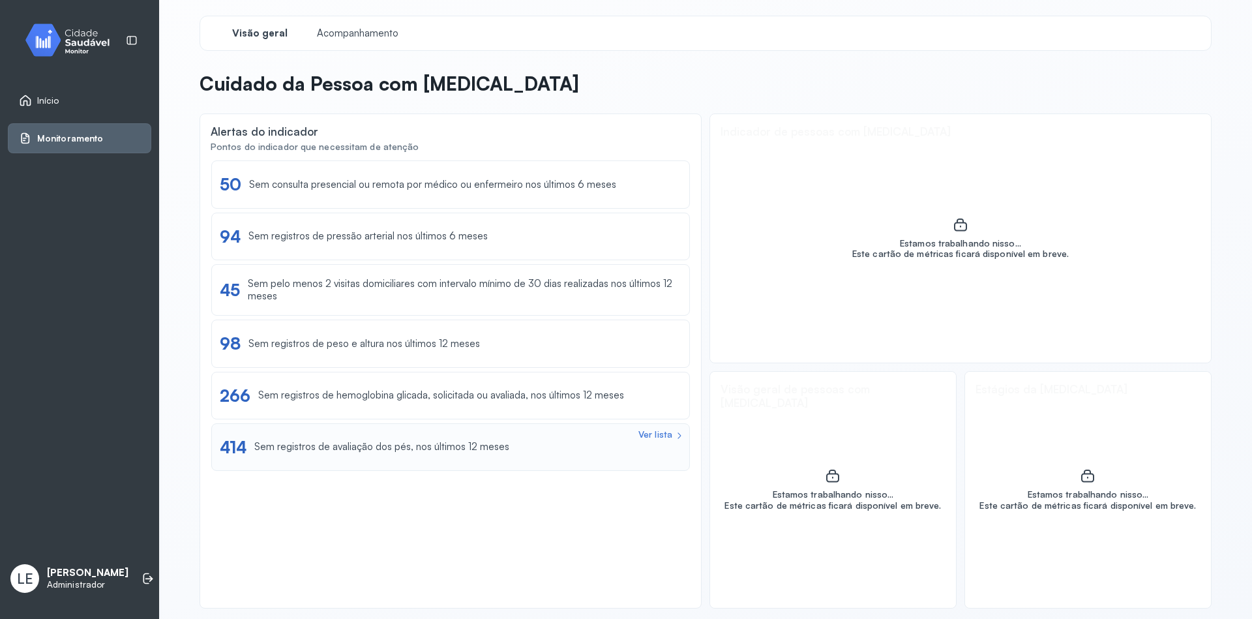
click at [479, 455] on div "Ver lista 414 Sem registros de avaliação dos pés, nos últimos 12 meses" at bounding box center [451, 447] width 462 height 20
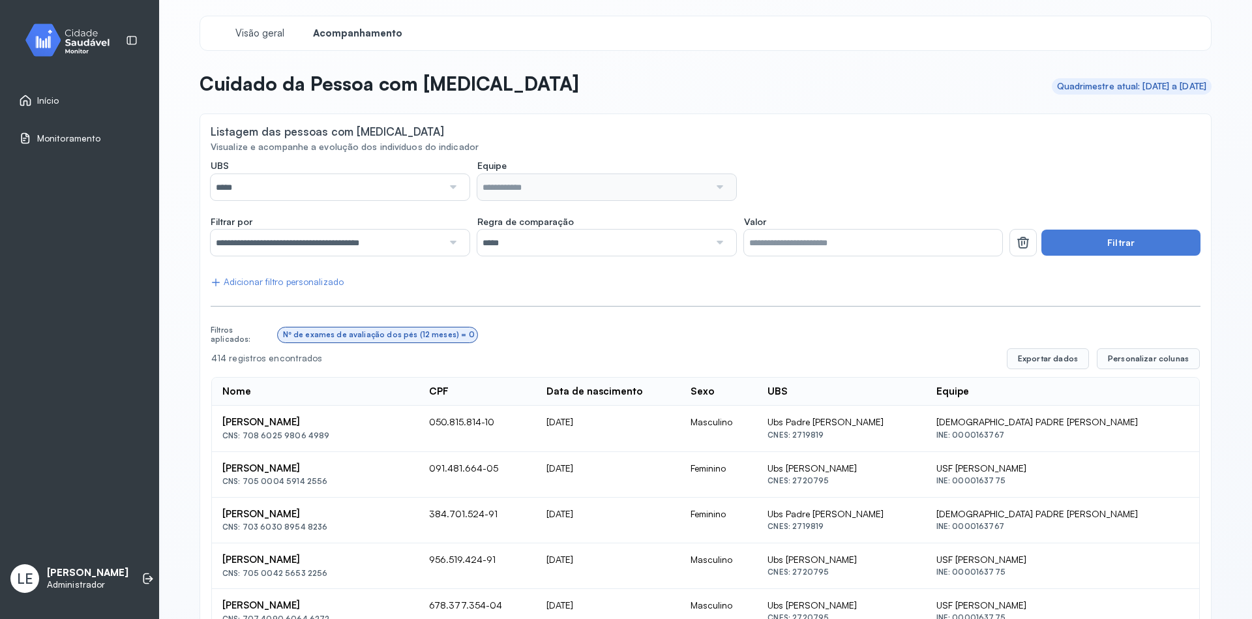
click at [259, 39] on span "Visão geral" at bounding box center [259, 33] width 55 height 12
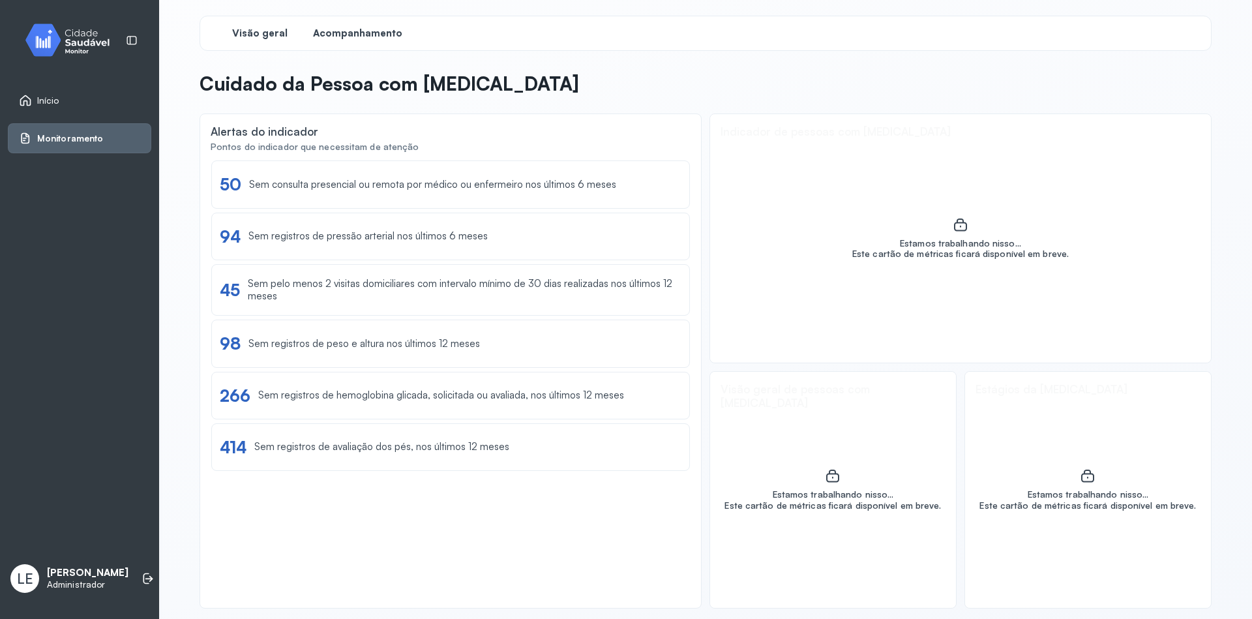
click at [376, 32] on span "Acompanhamento" at bounding box center [357, 33] width 89 height 12
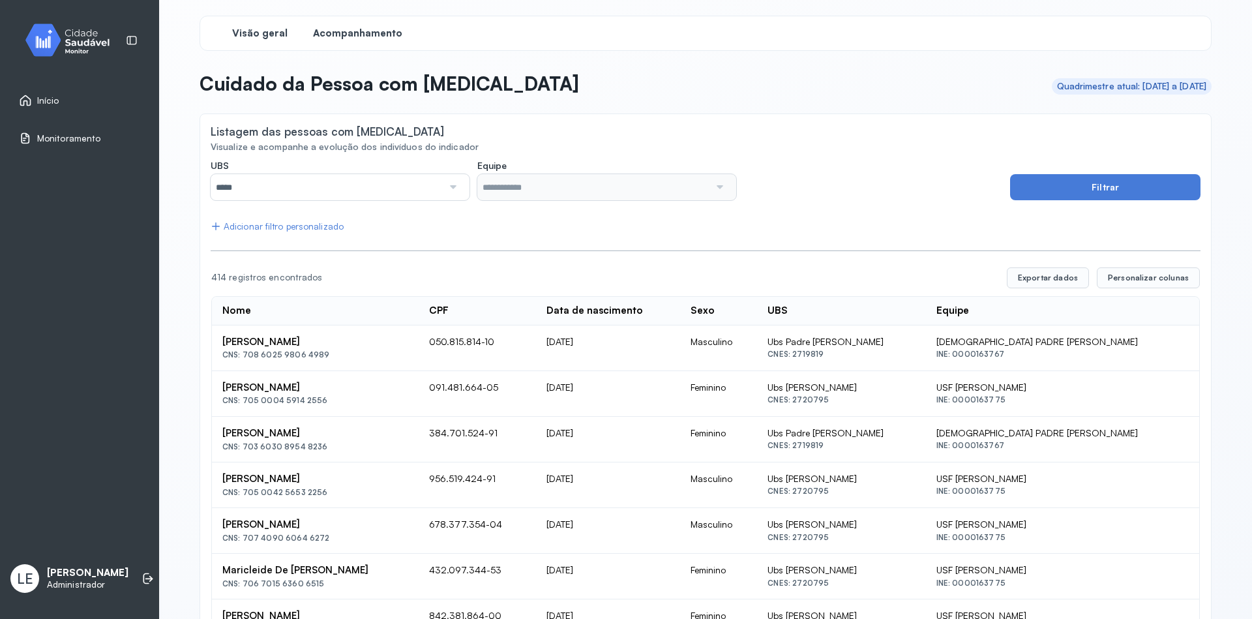
click at [267, 42] on div "Visão geral" at bounding box center [260, 33] width 98 height 23
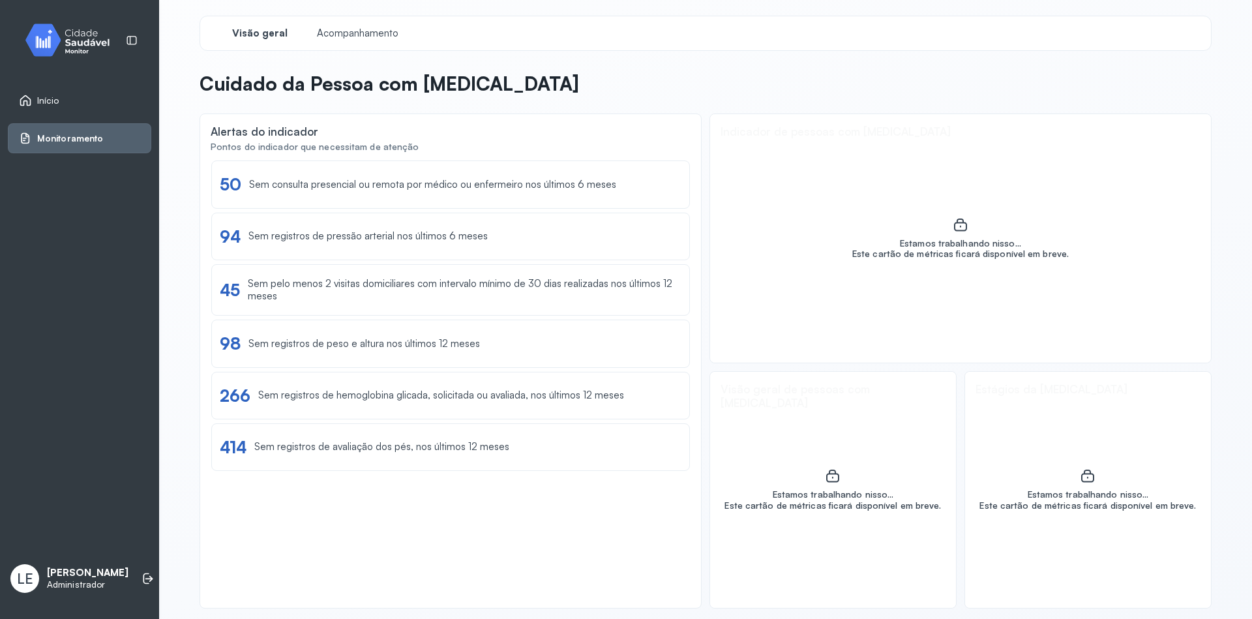
click at [513, 524] on div "Ver lista 50 Sem consulta presencial ou remota por médico ou enfermeiro nos últ…" at bounding box center [450, 378] width 479 height 436
click at [59, 99] on link "Início" at bounding box center [79, 100] width 121 height 13
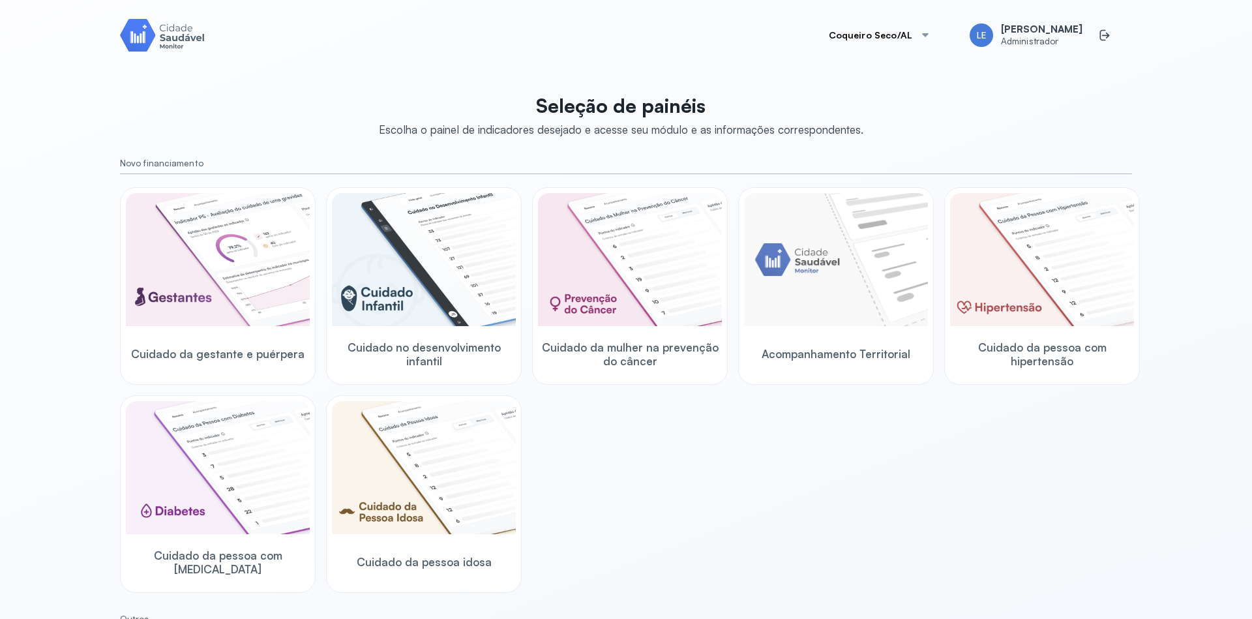
click at [615, 579] on div "Cuidado da gestante e puérpera Cuidado no desenvolvimento infantil Cuidado da m…" at bounding box center [626, 390] width 1012 height 406
click at [571, 494] on div "Cuidado da gestante e puérpera Cuidado no desenvolvimento infantil Cuidado da m…" at bounding box center [626, 390] width 1012 height 406
click at [410, 466] on img at bounding box center [424, 467] width 184 height 133
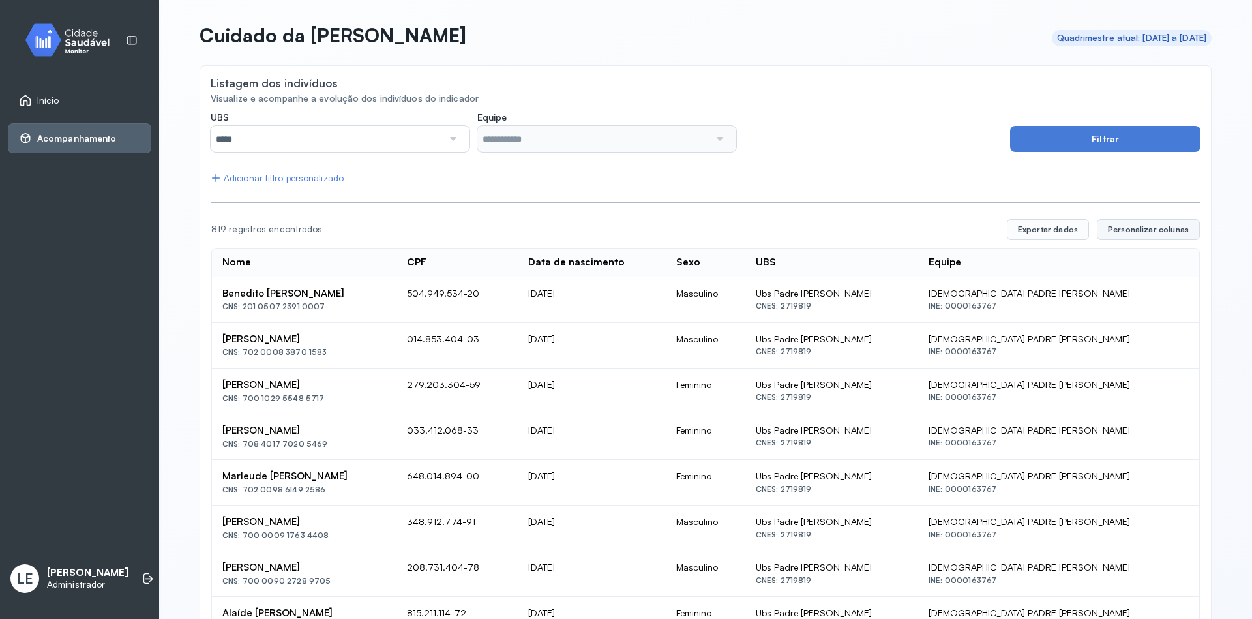
click at [1175, 230] on span "Personalizar colunas" at bounding box center [1148, 229] width 81 height 10
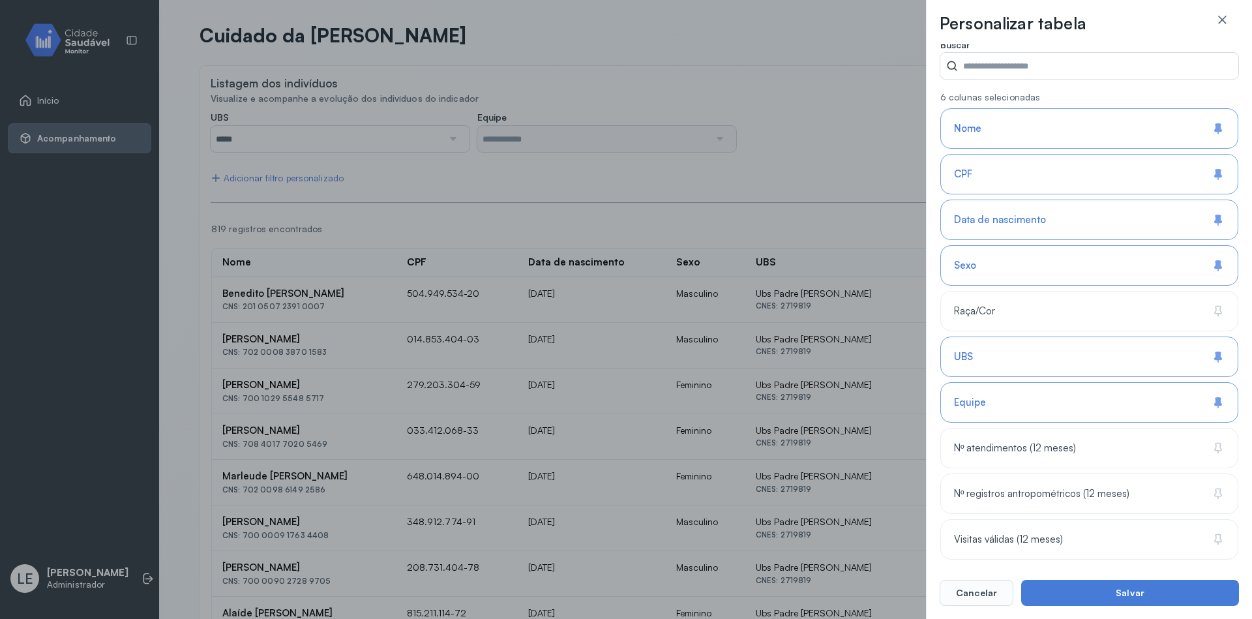
scroll to position [83, 0]
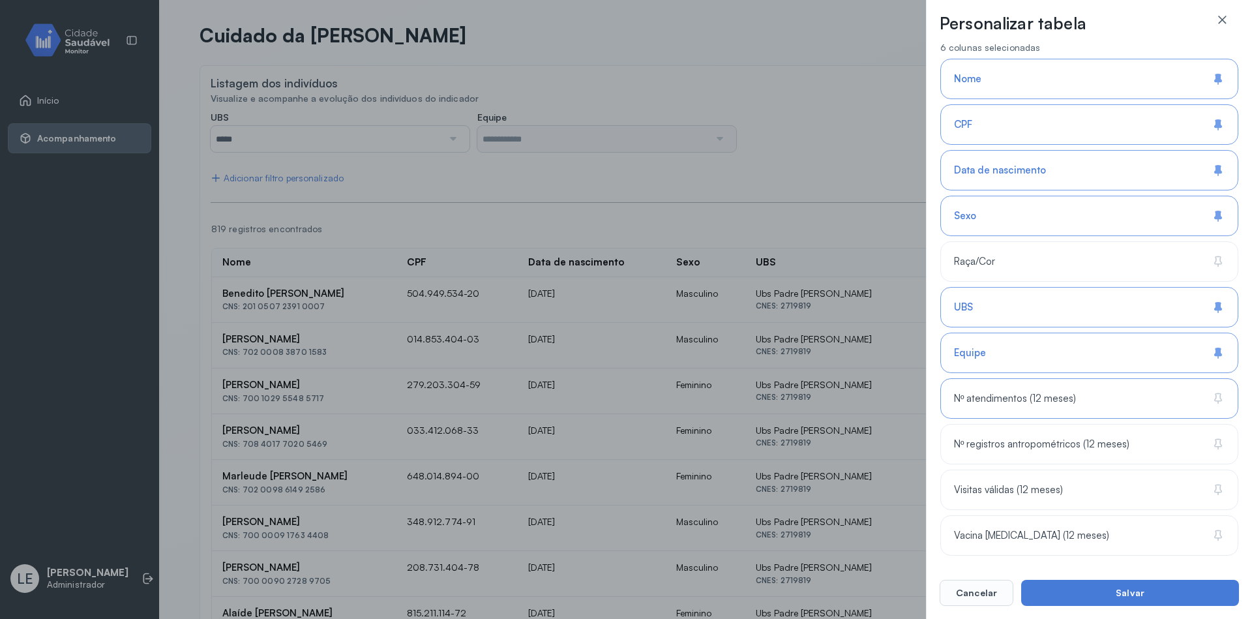
click at [1111, 424] on div "Nº atendimentos (12 meses)" at bounding box center [1090, 444] width 298 height 40
click at [1123, 470] on div "Nº registros antropométricos (12 meses)" at bounding box center [1090, 490] width 298 height 40
click at [1111, 515] on div "Visitas válidas (12 meses)" at bounding box center [1090, 535] width 298 height 40
click at [1090, 527] on div "Vacina [MEDICAL_DATA] (12 meses)" at bounding box center [1090, 535] width 298 height 40
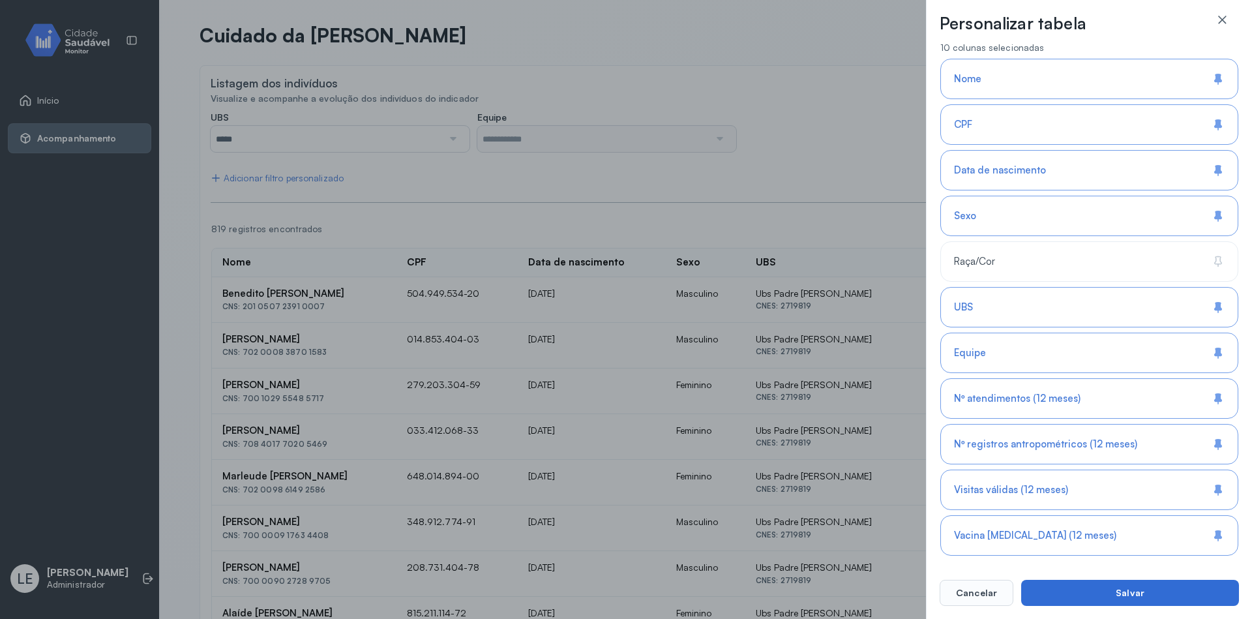
click at [1130, 589] on button "Salvar" at bounding box center [1130, 593] width 218 height 26
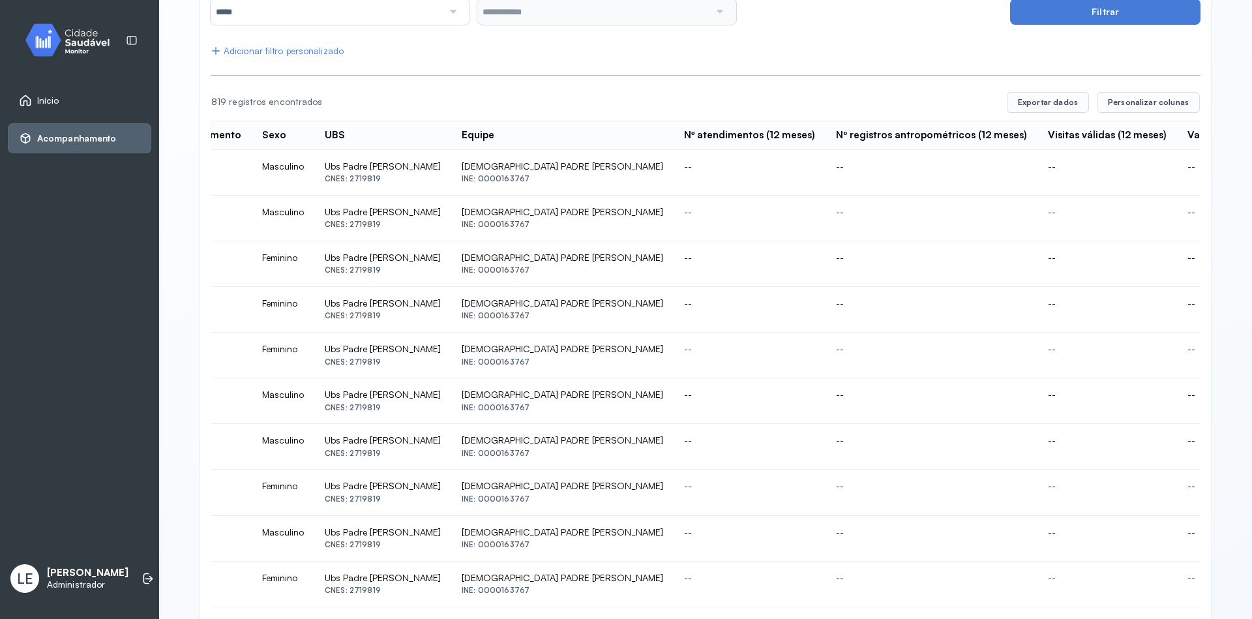
scroll to position [100, 0]
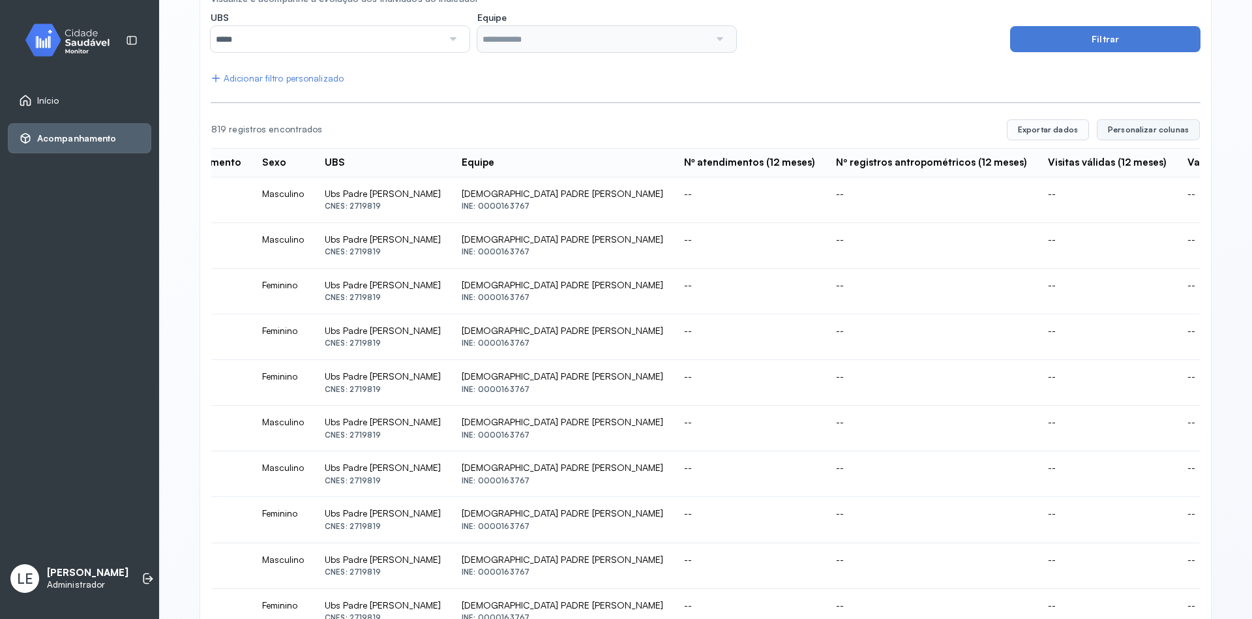
click at [1147, 120] on button "Personalizar colunas" at bounding box center [1148, 129] width 103 height 21
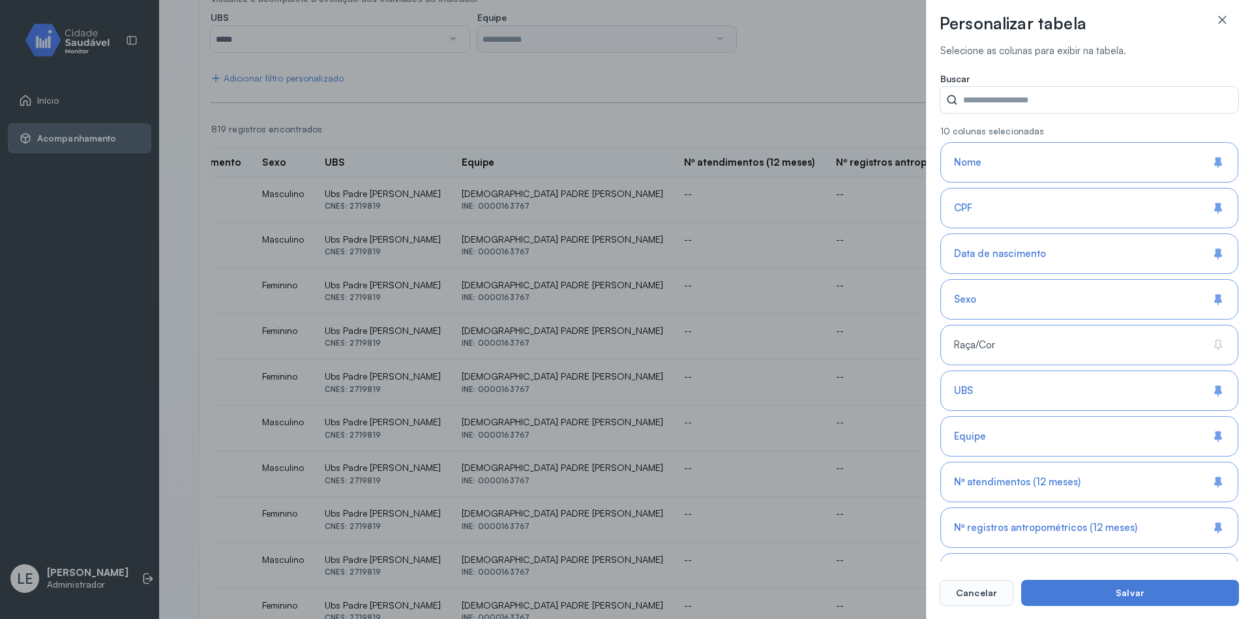
click at [1074, 370] on div "Raça/Cor" at bounding box center [1090, 390] width 298 height 40
click at [1170, 594] on button "Salvar" at bounding box center [1130, 593] width 218 height 26
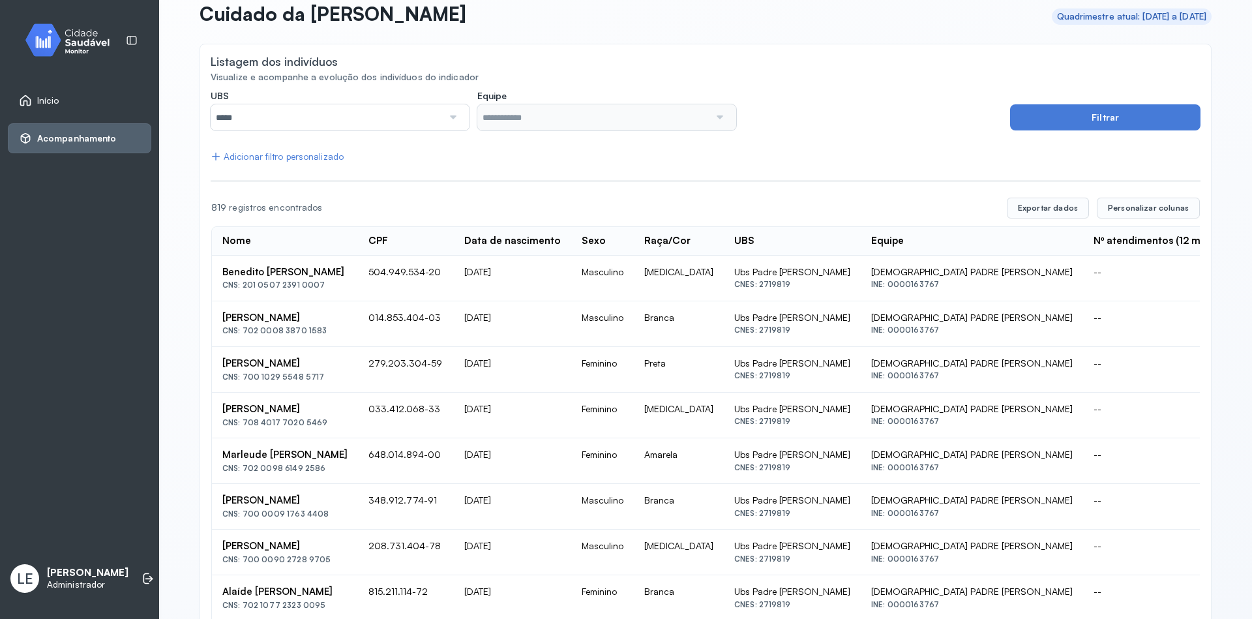
scroll to position [0, 0]
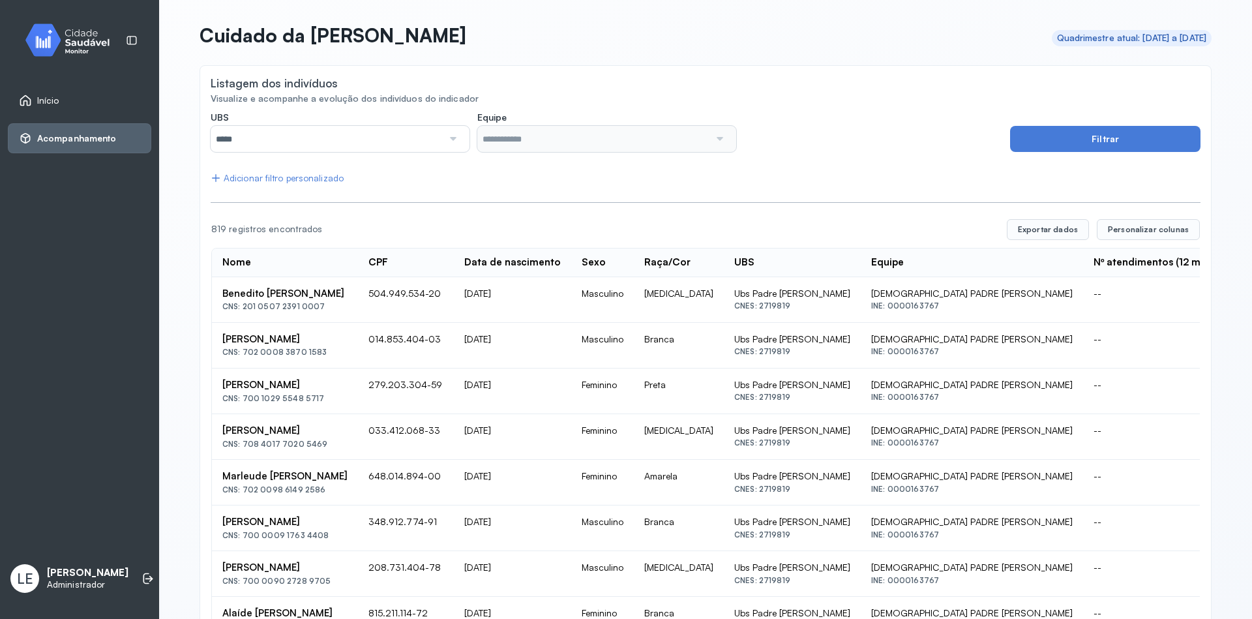
click at [57, 95] on span "Início" at bounding box center [48, 100] width 22 height 11
